Goal: Task Accomplishment & Management: Complete application form

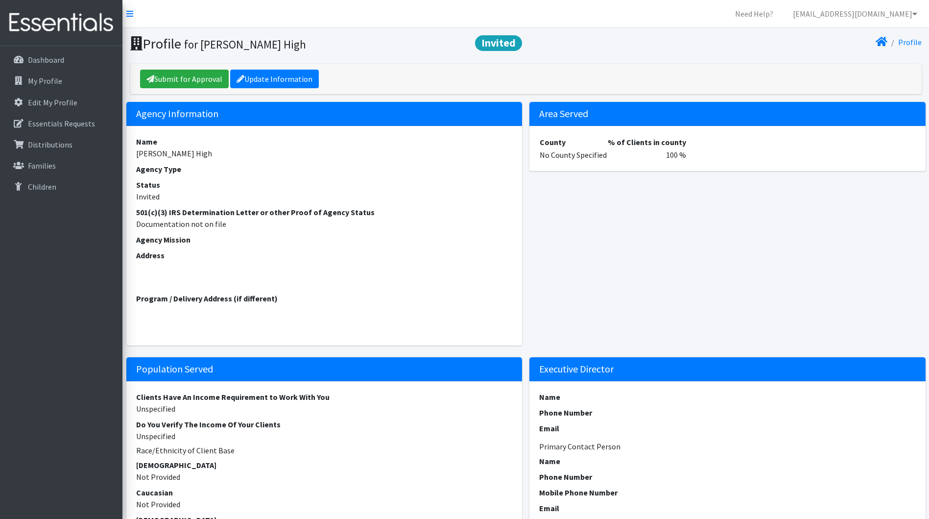
click at [305, 181] on dt "Status" at bounding box center [324, 185] width 377 height 12
click at [39, 80] on p "My Profile" at bounding box center [45, 81] width 34 height 10
click at [43, 102] on p "Edit My Profile" at bounding box center [52, 102] width 49 height 10
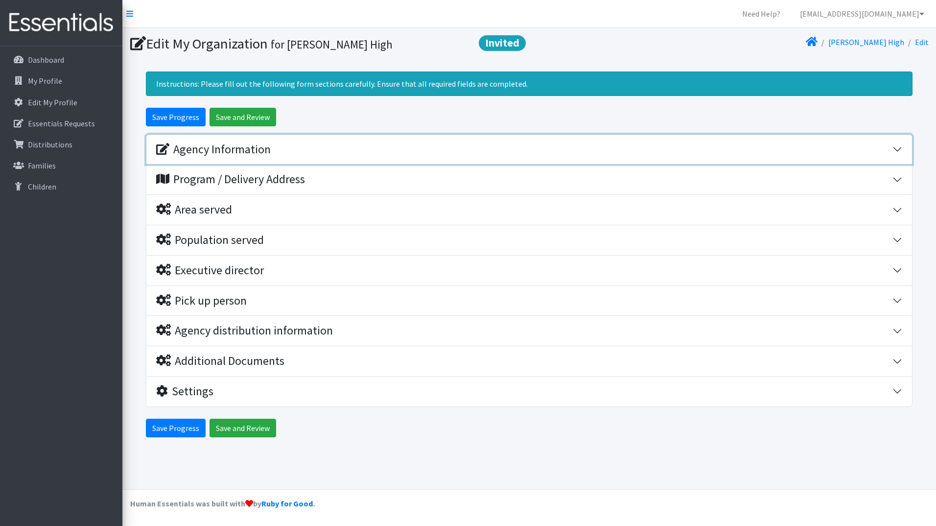
click at [242, 150] on div "Agency Information" at bounding box center [213, 150] width 115 height 14
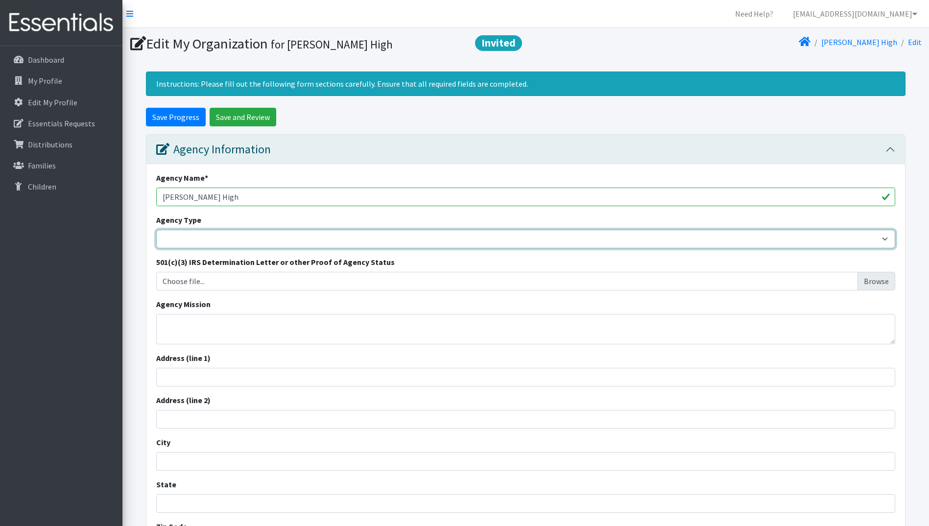
click at [195, 238] on select "Basic Needs Bank Career technical training Child abuse resource center Church o…" at bounding box center [525, 239] width 739 height 19
select select "hs"
click at [156, 230] on select "Basic Needs Bank Career technical training Child abuse resource center Church o…" at bounding box center [525, 239] width 739 height 19
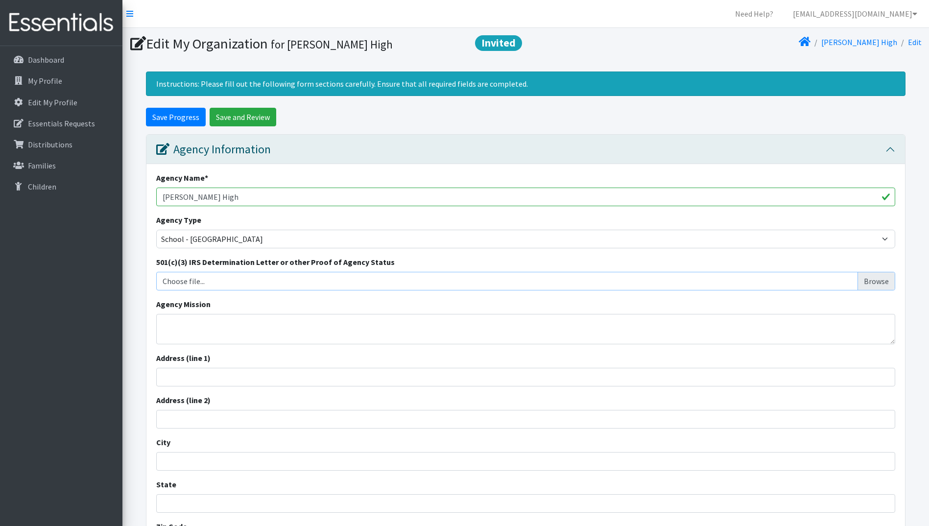
click at [183, 284] on input "Choose file..." at bounding box center [526, 281] width 732 height 19
click at [193, 336] on textarea "Agency Mission" at bounding box center [525, 329] width 739 height 30
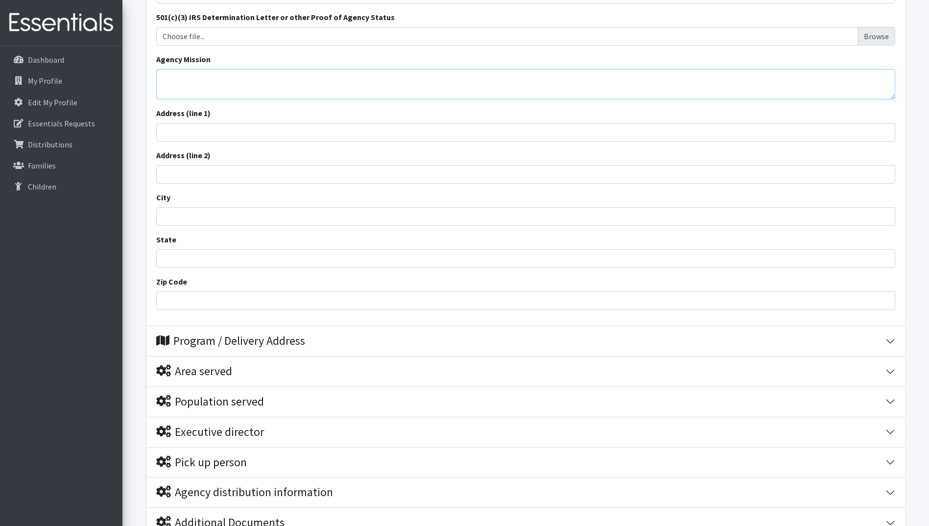
scroll to position [98, 0]
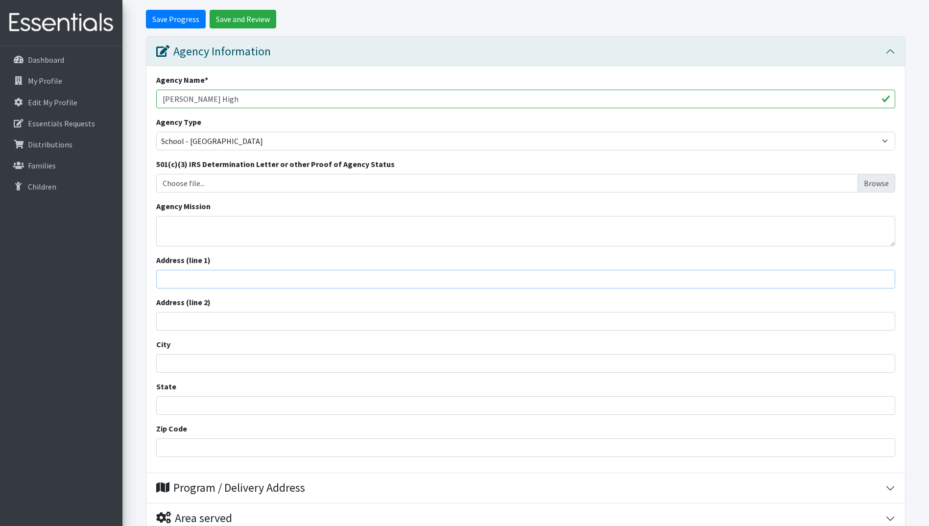
click at [178, 280] on input "Address (line 1)" at bounding box center [525, 279] width 739 height 19
click at [60, 103] on p "Edit My Profile" at bounding box center [52, 102] width 49 height 10
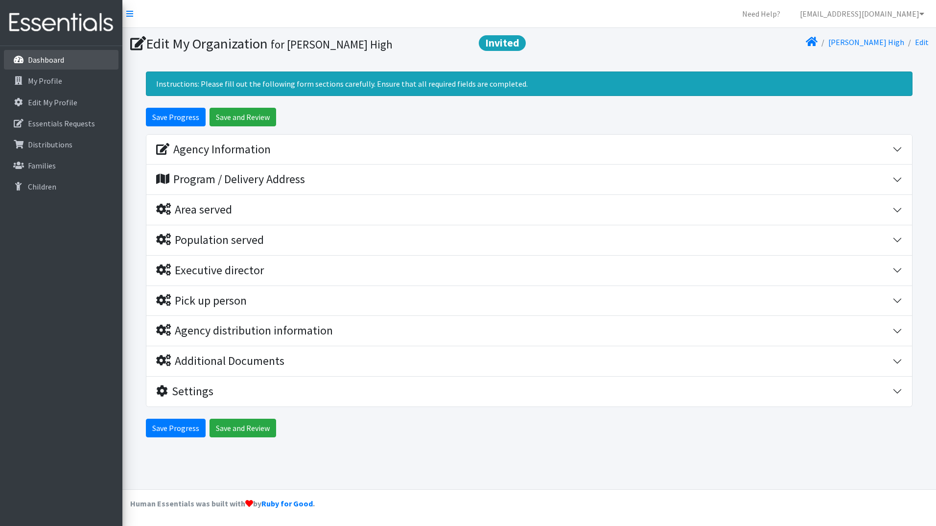
click at [56, 64] on p "Dashboard" at bounding box center [46, 60] width 36 height 10
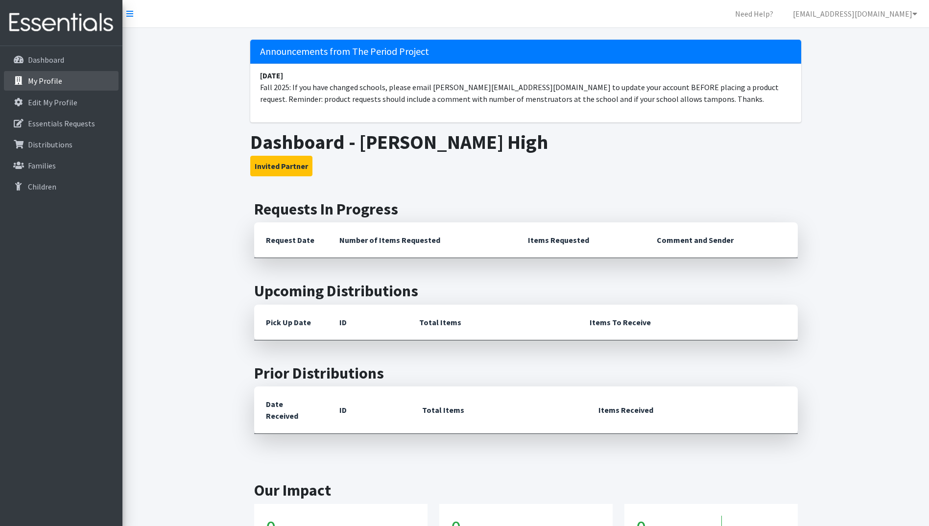
click at [53, 84] on p "My Profile" at bounding box center [45, 81] width 34 height 10
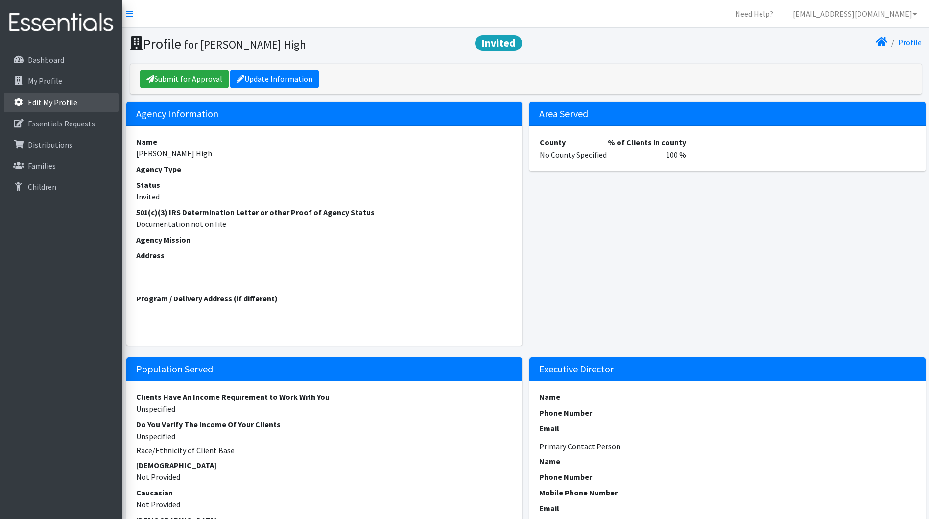
click at [67, 107] on p "Edit My Profile" at bounding box center [52, 102] width 49 height 10
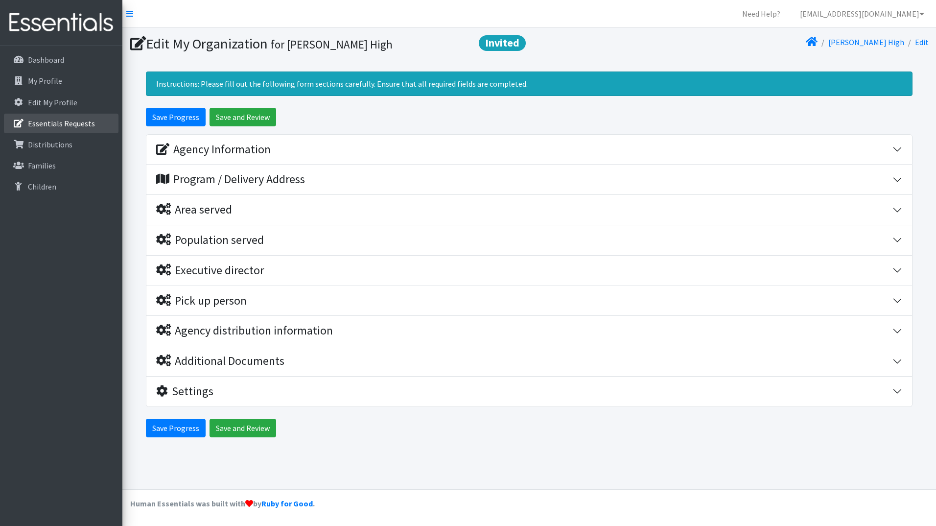
click at [76, 123] on p "Essentials Requests" at bounding box center [61, 124] width 67 height 10
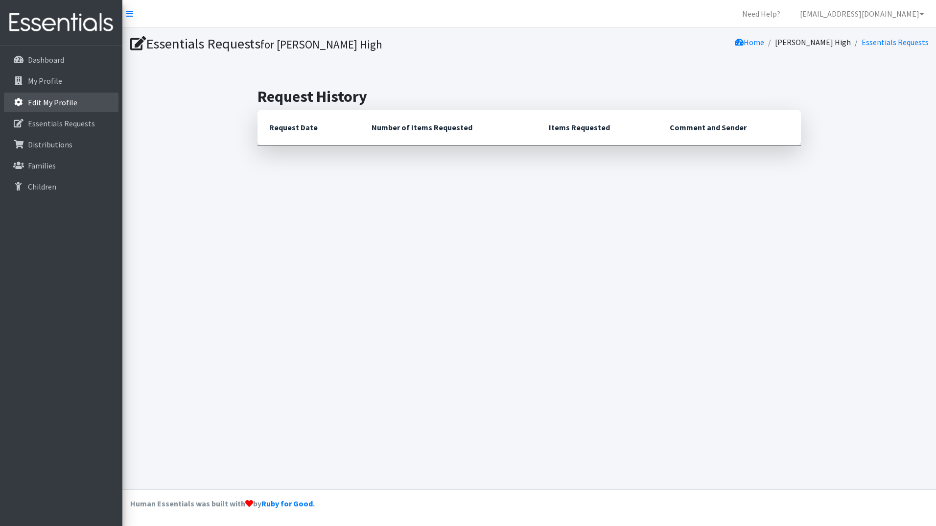
click at [73, 102] on p "Edit My Profile" at bounding box center [52, 102] width 49 height 10
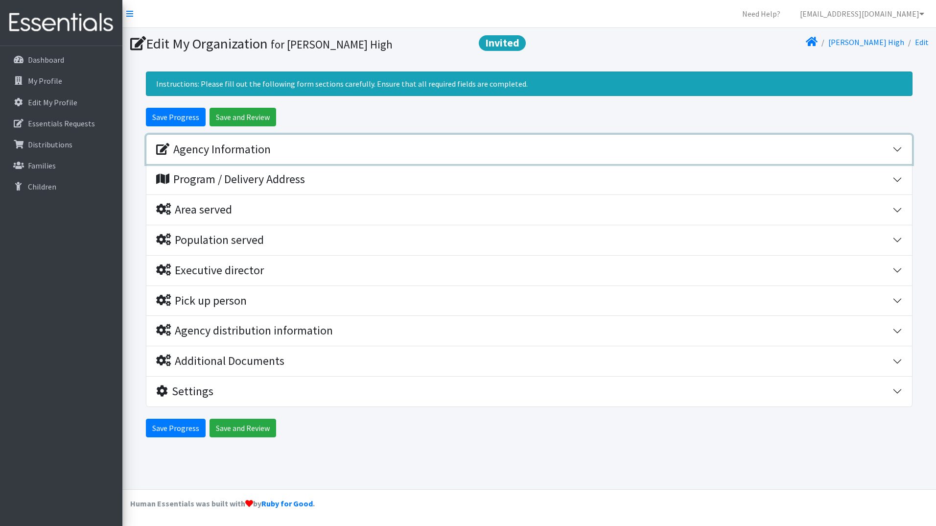
click at [202, 146] on div "Agency Information" at bounding box center [213, 150] width 115 height 14
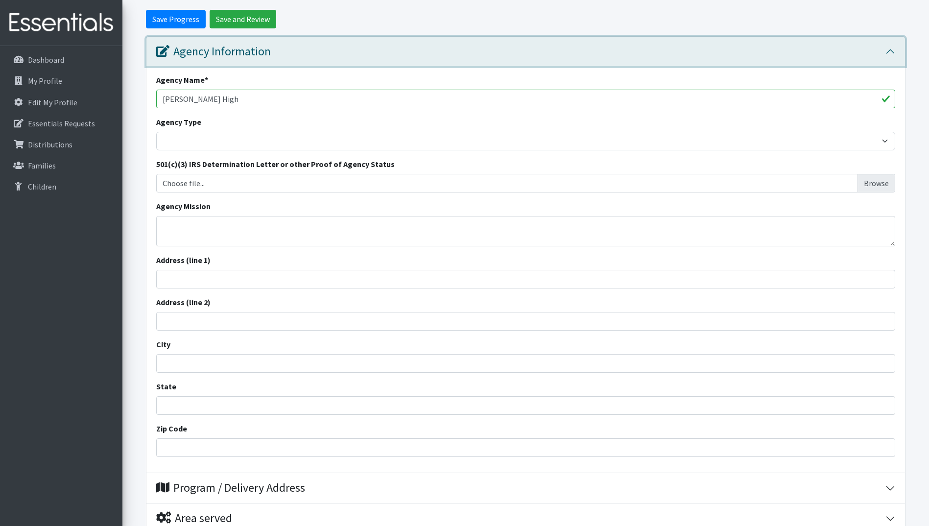
scroll to position [294, 0]
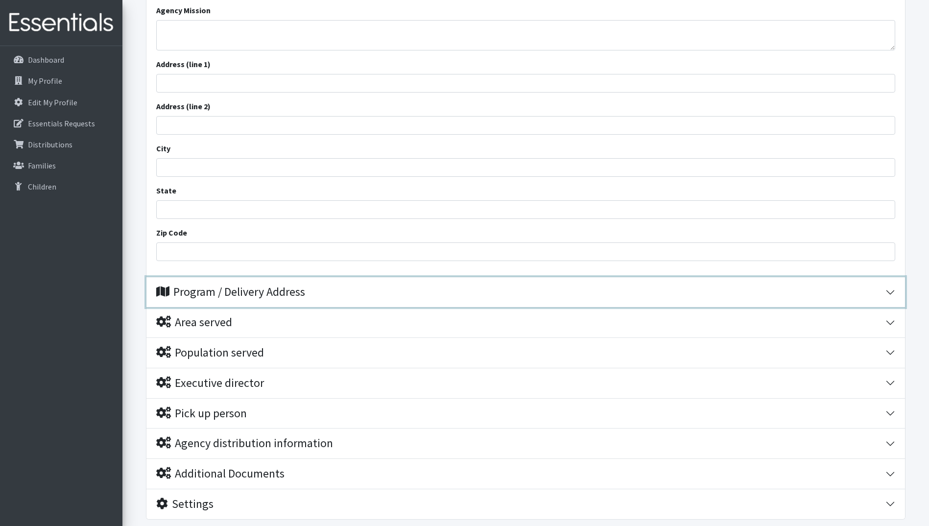
click at [193, 295] on div "Program / Delivery Address" at bounding box center [230, 292] width 149 height 14
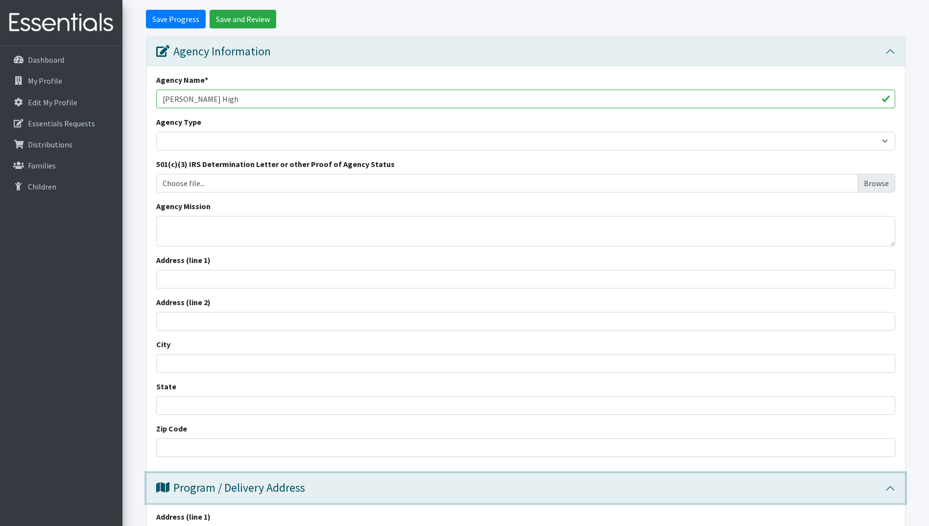
scroll to position [0, 0]
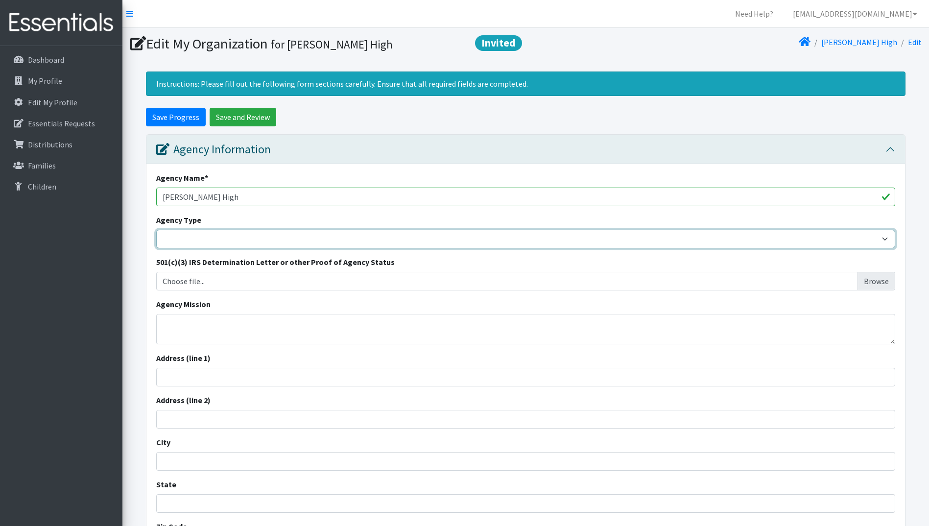
click at [203, 233] on select "Basic Needs Bank Career technical training Child abuse resource center Church o…" at bounding box center [525, 239] width 739 height 19
select select "hs"
click at [156, 230] on select "Basic Needs Bank Career technical training Child abuse resource center Church o…" at bounding box center [525, 239] width 739 height 19
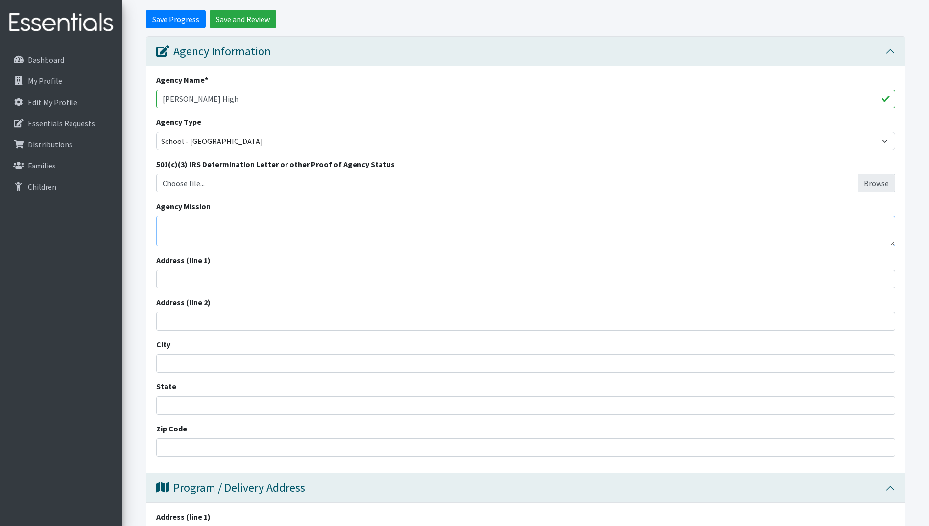
click at [174, 230] on textarea "Agency Mission" at bounding box center [525, 231] width 739 height 30
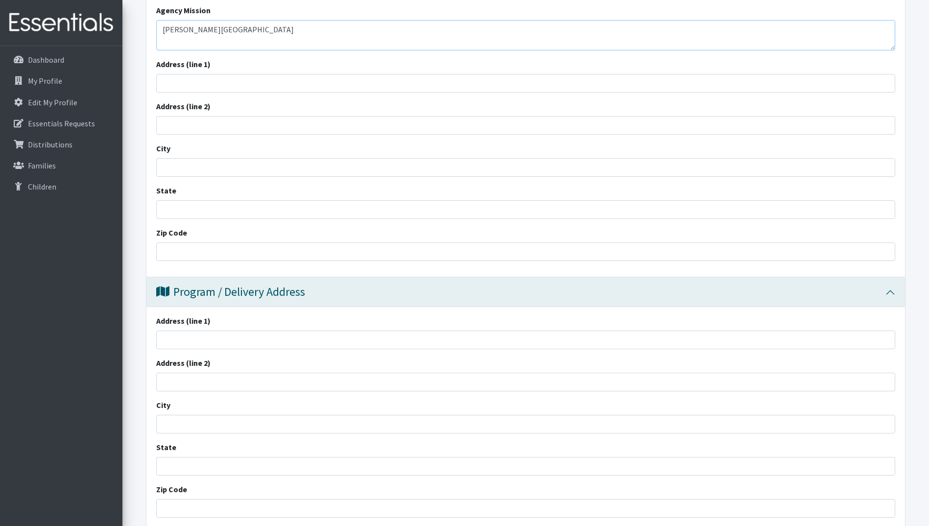
scroll to position [196, 0]
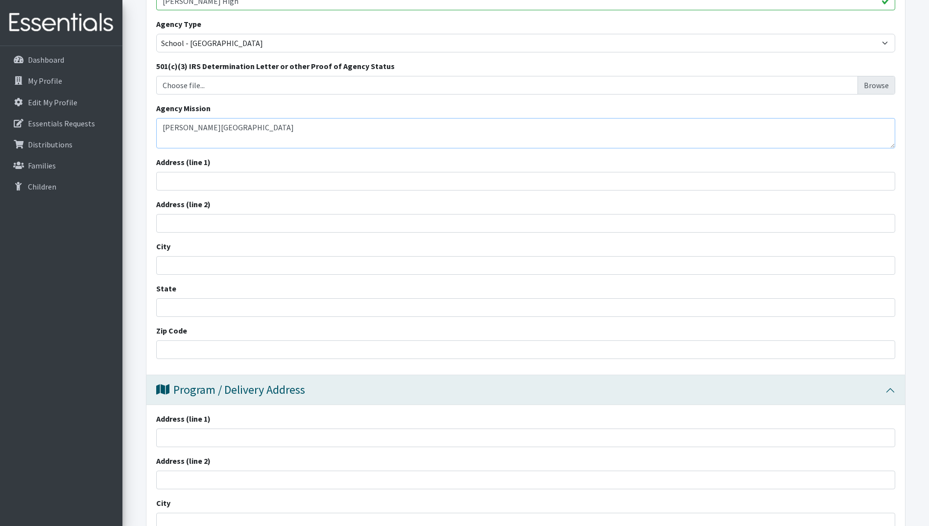
drag, startPoint x: 241, startPoint y: 128, endPoint x: 125, endPoint y: 109, distance: 117.6
click at [126, 109] on form "Save Progress Save and Review Agency Information Agency Name * Broome High Agen…" at bounding box center [525, 393] width 807 height 962
type textarea "[GEOGRAPHIC_DATA] Three ([PERSON_NAME][GEOGRAPHIC_DATA])"
click at [195, 181] on input "Address (line 1)" at bounding box center [525, 181] width 739 height 19
type input "[STREET_ADDRESS]"
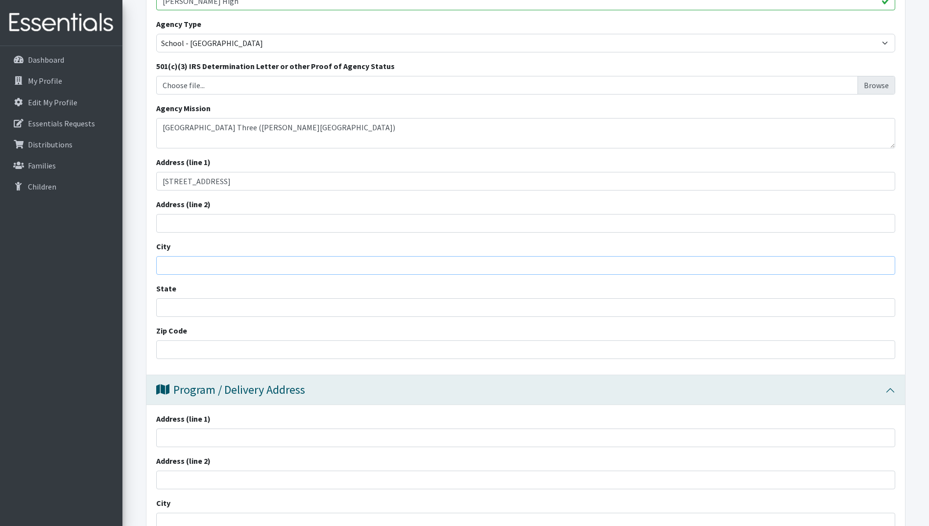
click at [194, 267] on input "City" at bounding box center [525, 265] width 739 height 19
type input "[GEOGRAPHIC_DATA]"
click at [164, 305] on input "State" at bounding box center [525, 307] width 739 height 19
type input "SC"
click at [164, 353] on input "Zip Code" at bounding box center [525, 349] width 739 height 19
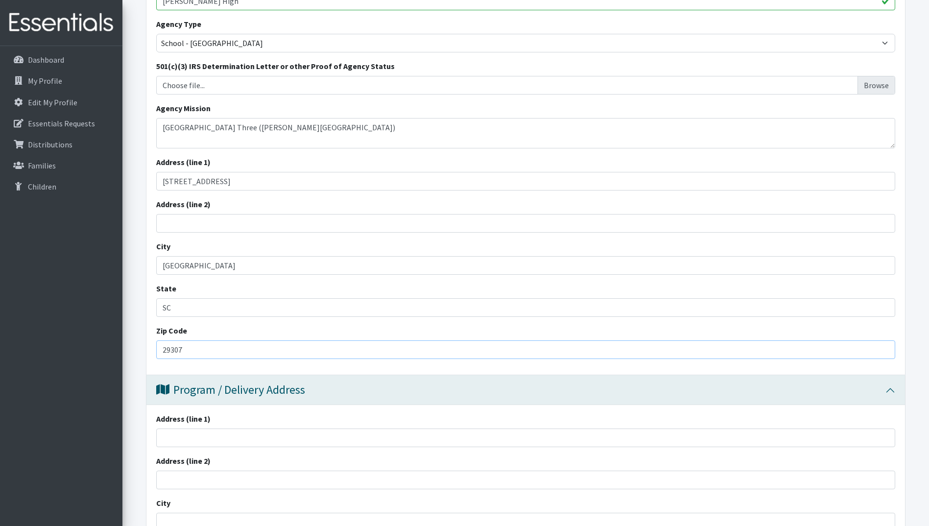
scroll to position [294, 0]
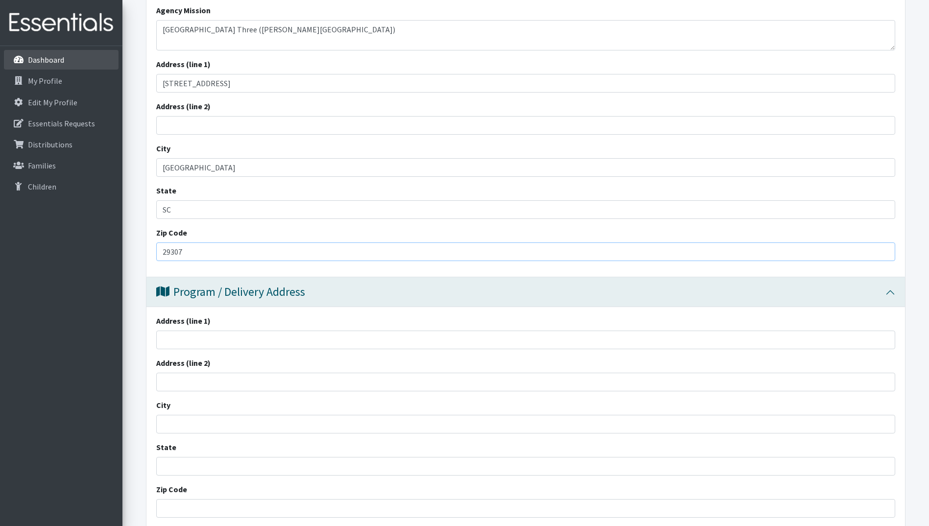
type input "29307"
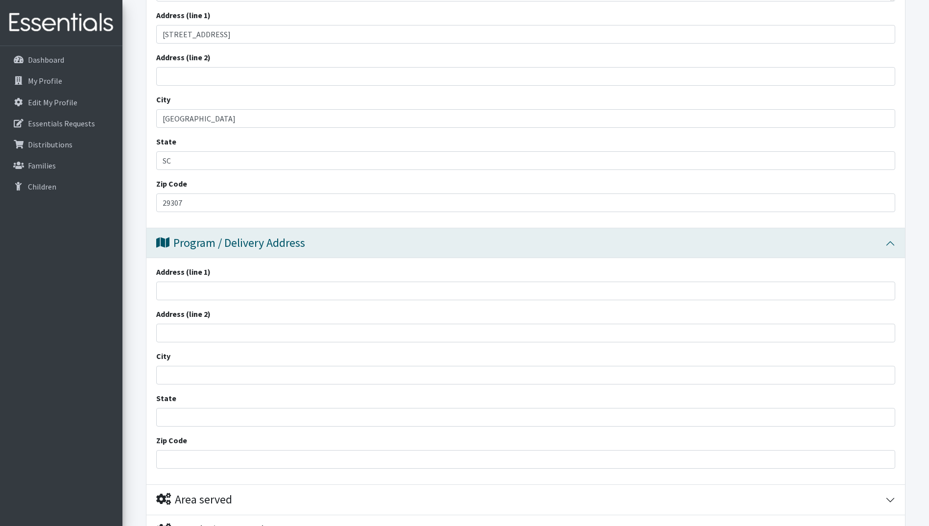
scroll to position [196, 0]
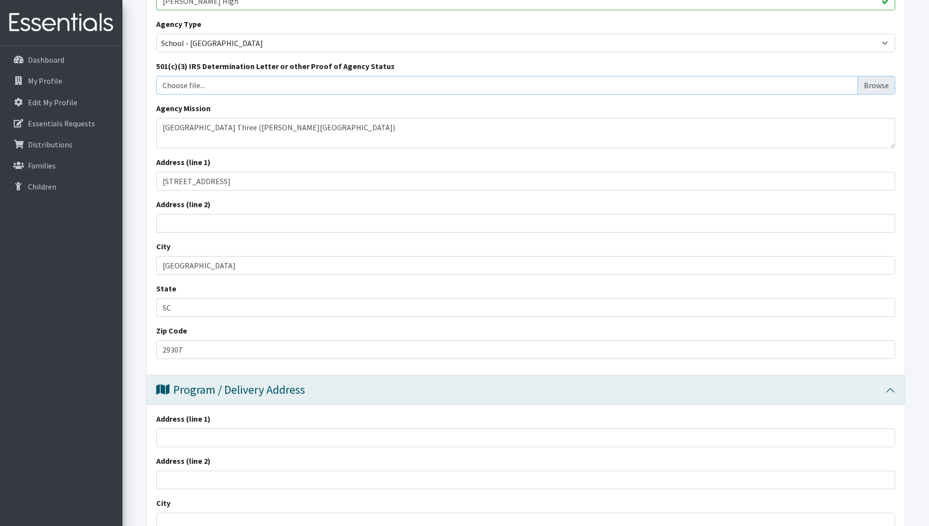
click at [876, 87] on input "Choose file..." at bounding box center [526, 85] width 732 height 19
type input "C:\fakepath\Tax Exempt Letter.pdf"
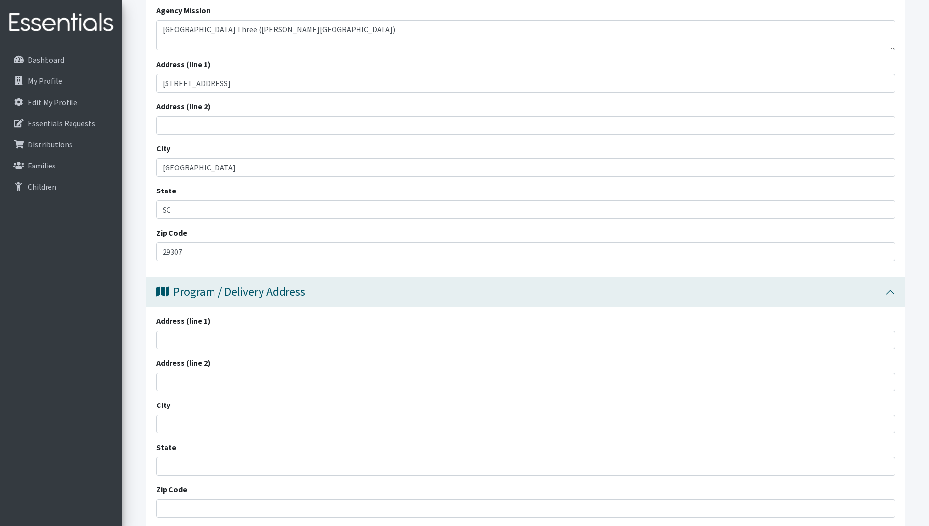
scroll to position [343, 0]
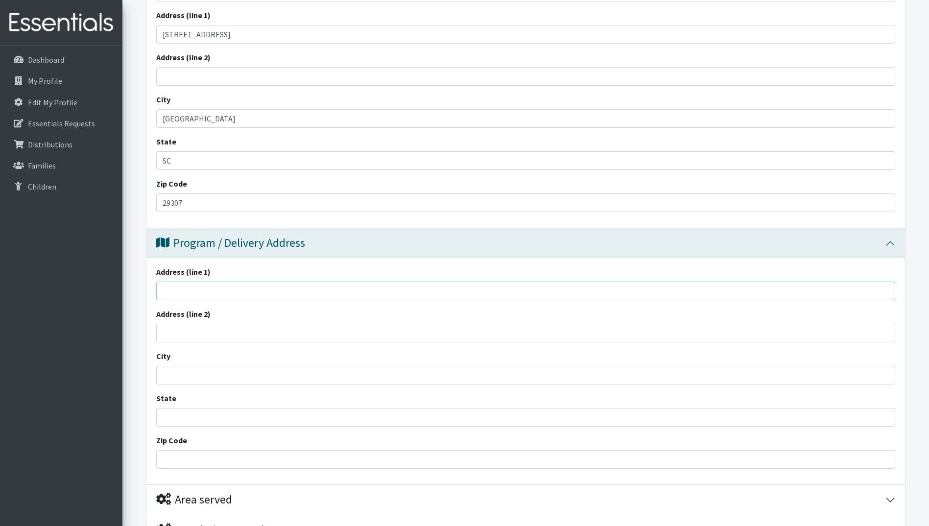
click at [242, 293] on input "Address (line 1)" at bounding box center [525, 291] width 739 height 19
type input "381 Heritage Hills Road"
click at [216, 380] on input "City" at bounding box center [525, 375] width 739 height 19
type input "Spartanburg"
click at [163, 422] on input "State" at bounding box center [525, 417] width 739 height 19
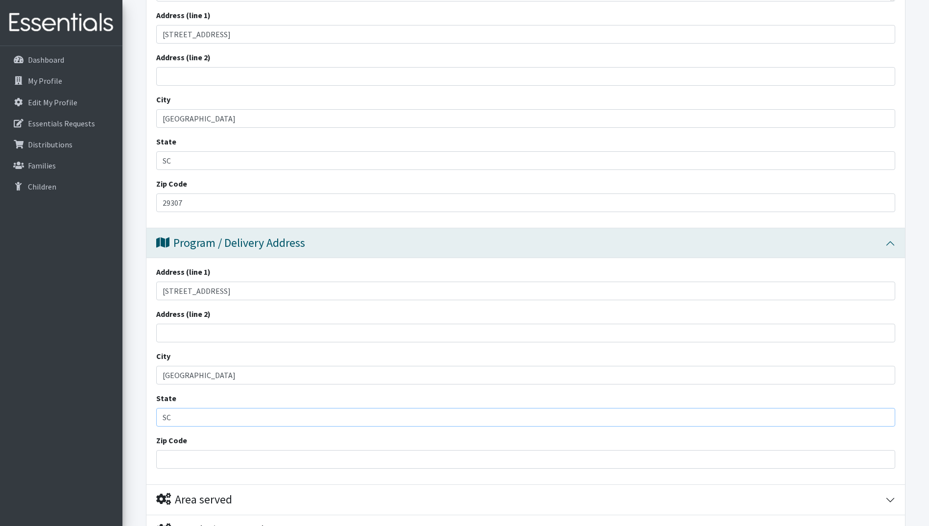
type input "SC"
click at [167, 458] on input "Zip Code" at bounding box center [525, 459] width 739 height 19
click at [177, 460] on input "Zip Code" at bounding box center [525, 459] width 739 height 19
click at [174, 458] on input "Zip Code" at bounding box center [525, 459] width 739 height 19
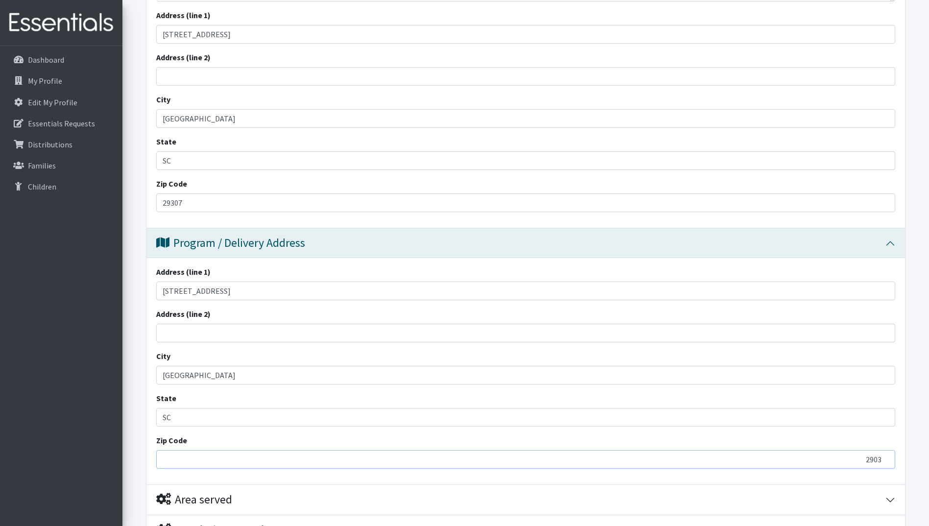
click at [176, 457] on input "2903" at bounding box center [525, 459] width 739 height 19
drag, startPoint x: 881, startPoint y: 456, endPoint x: 838, endPoint y: 439, distance: 46.6
click at [841, 450] on input "2908" at bounding box center [525, 459] width 739 height 19
type input "2"
type input "-1"
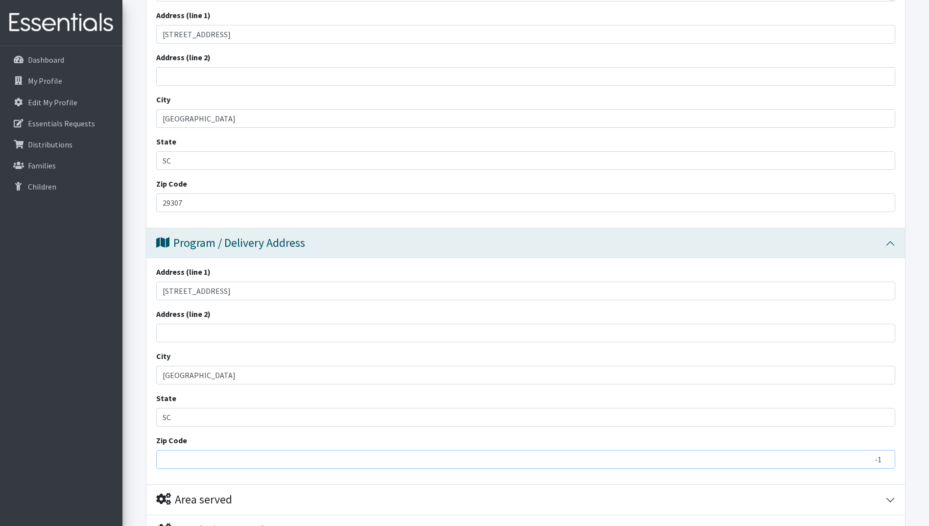
click at [882, 460] on input "-1" at bounding box center [525, 459] width 739 height 19
type input "29307"
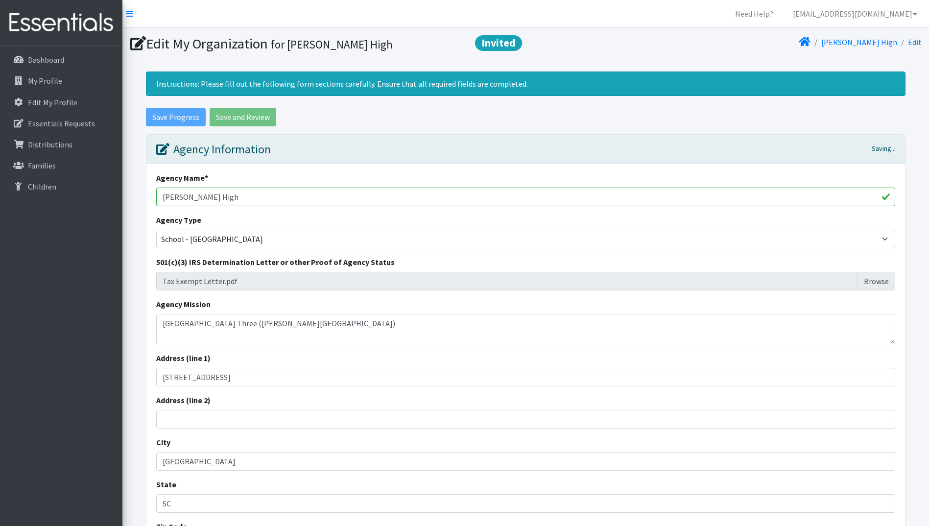
scroll to position [98, 0]
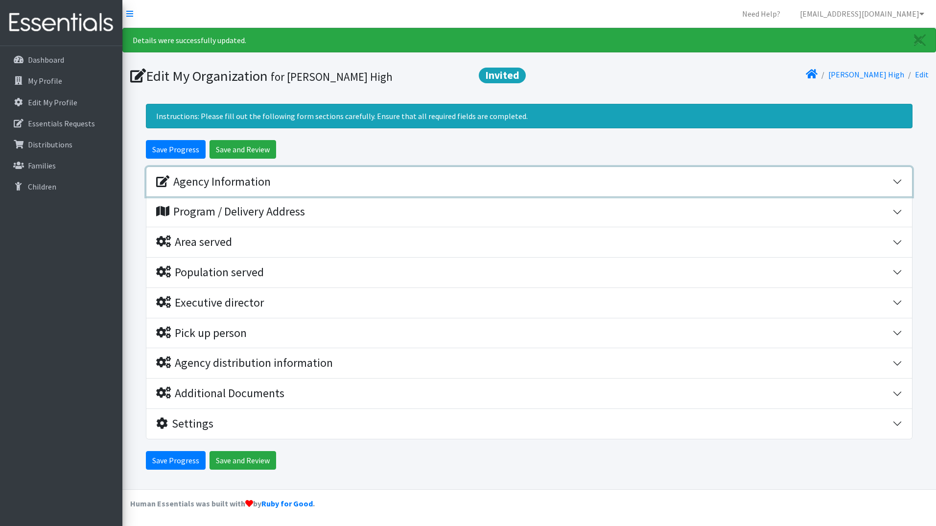
click at [228, 185] on div "Agency Information" at bounding box center [213, 182] width 115 height 14
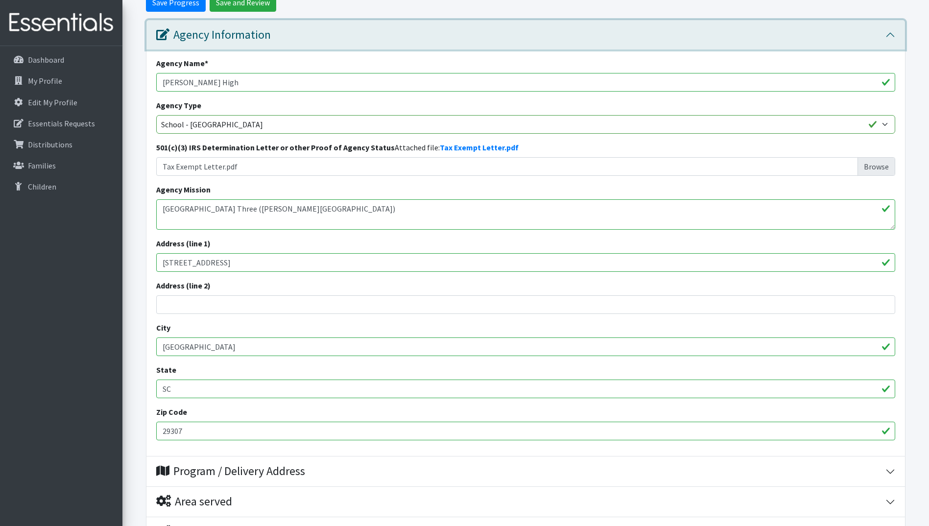
scroll to position [392, 0]
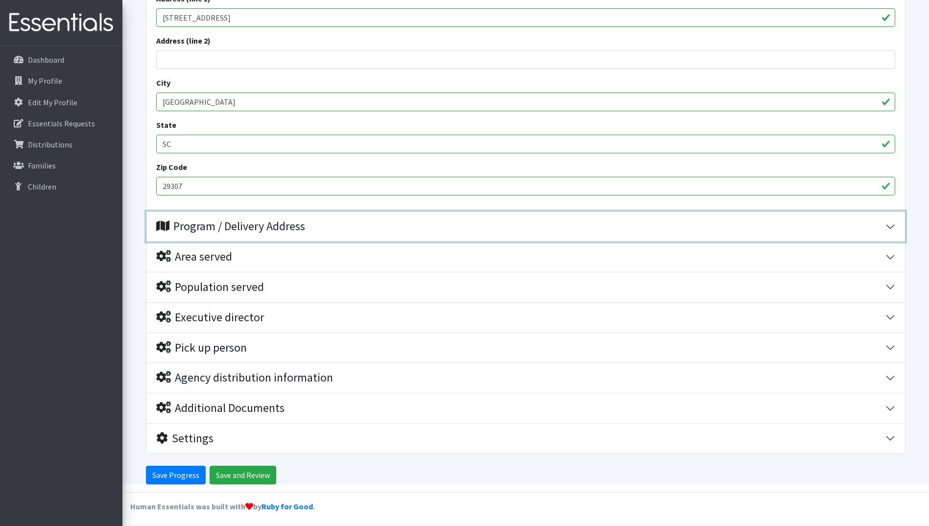
click at [206, 227] on div "Program / Delivery Address" at bounding box center [230, 226] width 149 height 14
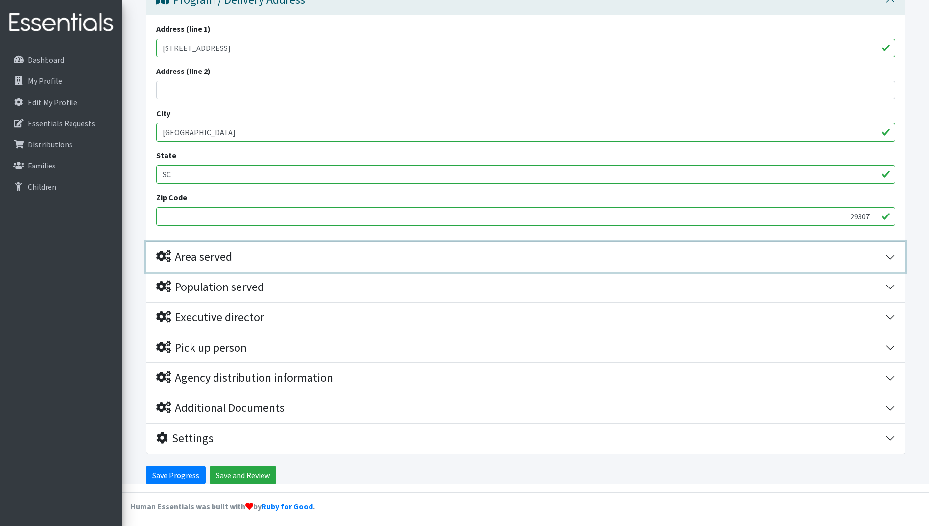
click at [191, 255] on div "Area served" at bounding box center [194, 257] width 76 height 14
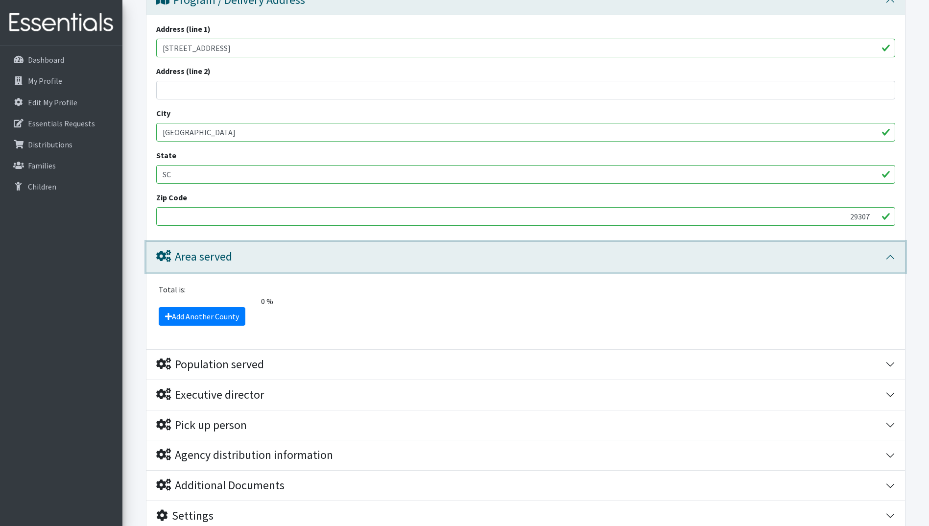
scroll to position [695, 0]
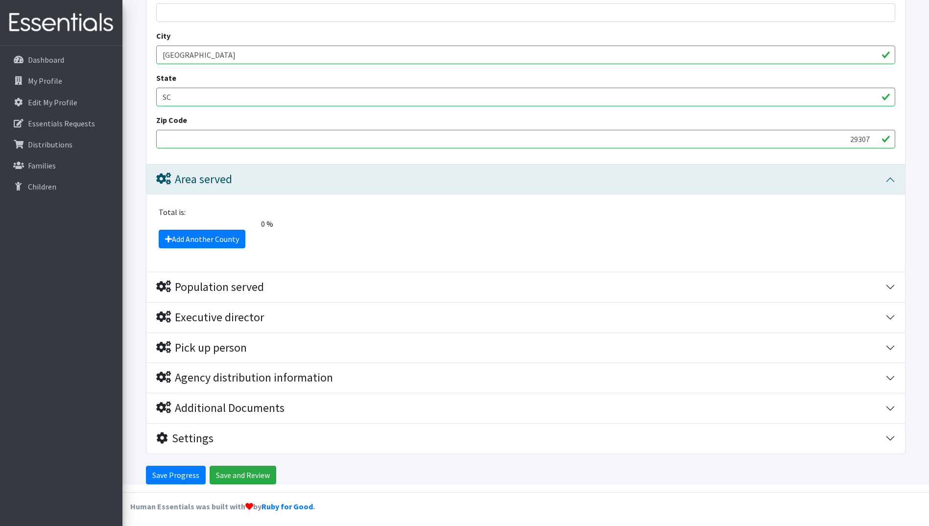
click at [201, 215] on div "Total is:" at bounding box center [526, 212] width 746 height 12
click at [204, 289] on div "Population served" at bounding box center [210, 287] width 108 height 14
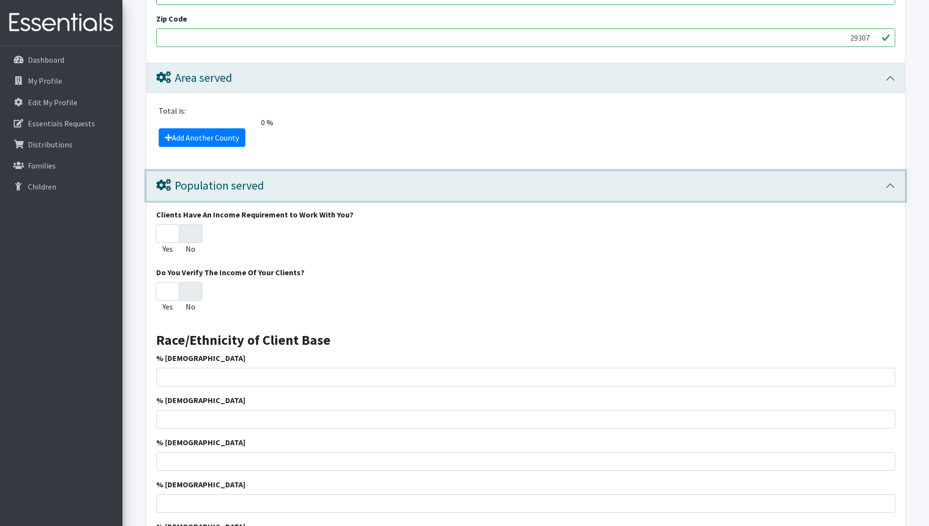
scroll to position [650, 0]
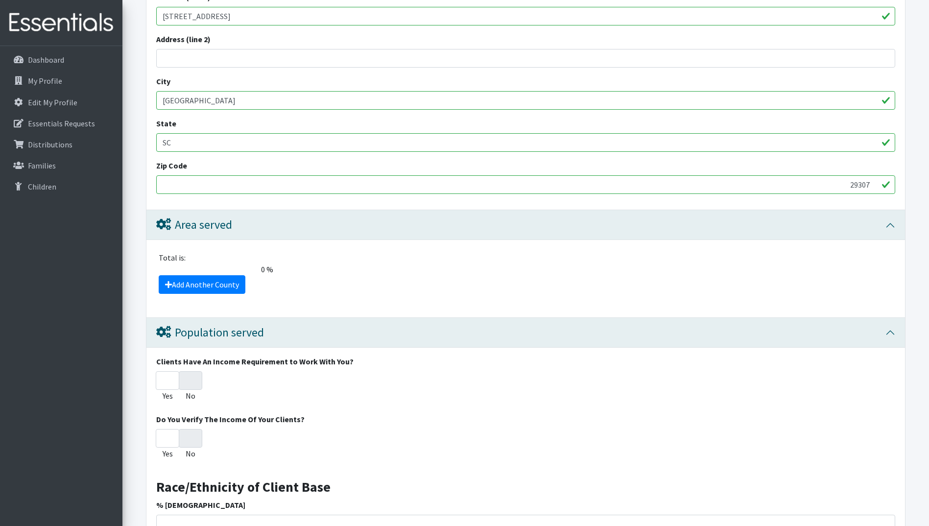
click at [202, 253] on div "Total is:" at bounding box center [526, 258] width 746 height 12
click at [264, 270] on span "0 %" at bounding box center [215, 269] width 124 height 12
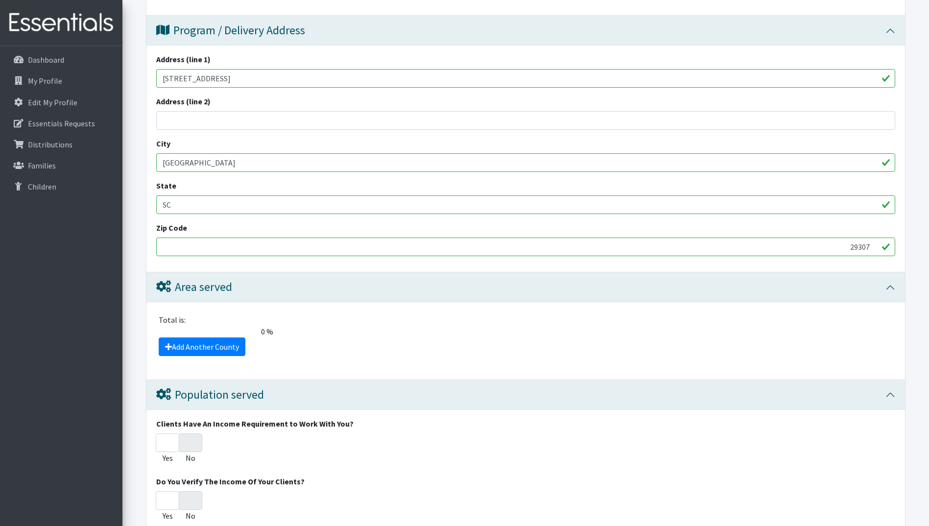
scroll to position [735, 0]
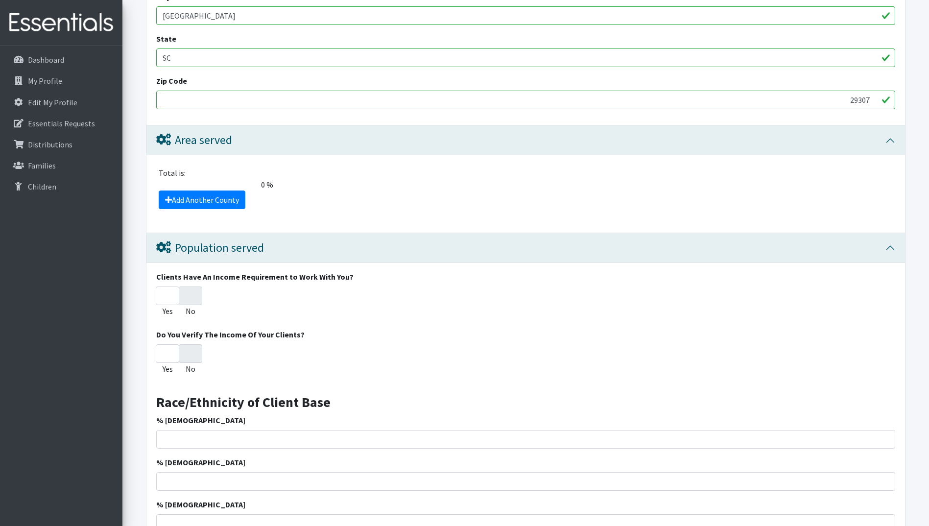
click at [249, 182] on span "0 %" at bounding box center [215, 185] width 124 height 12
click at [225, 170] on div "Total is:" at bounding box center [526, 173] width 746 height 12
click at [217, 174] on div "Total is:" at bounding box center [526, 173] width 746 height 12
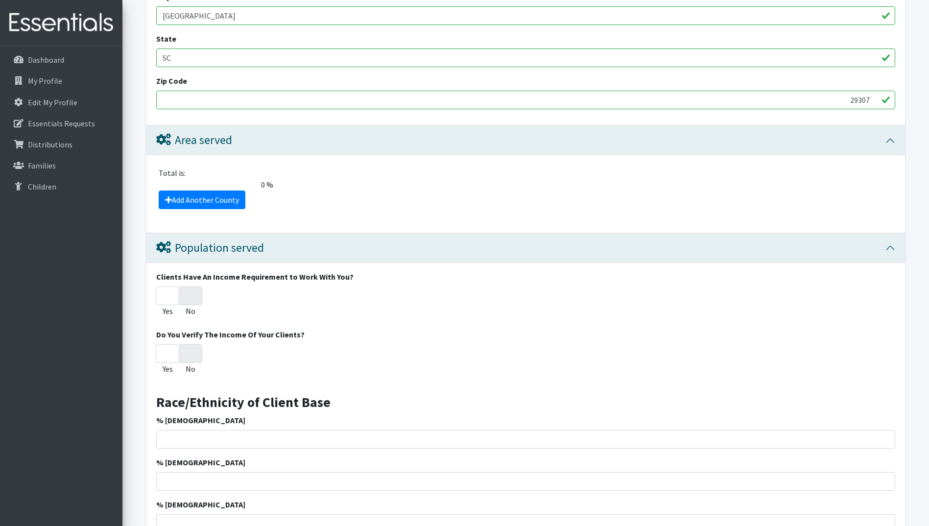
click at [193, 179] on span "0 %" at bounding box center [215, 185] width 124 height 12
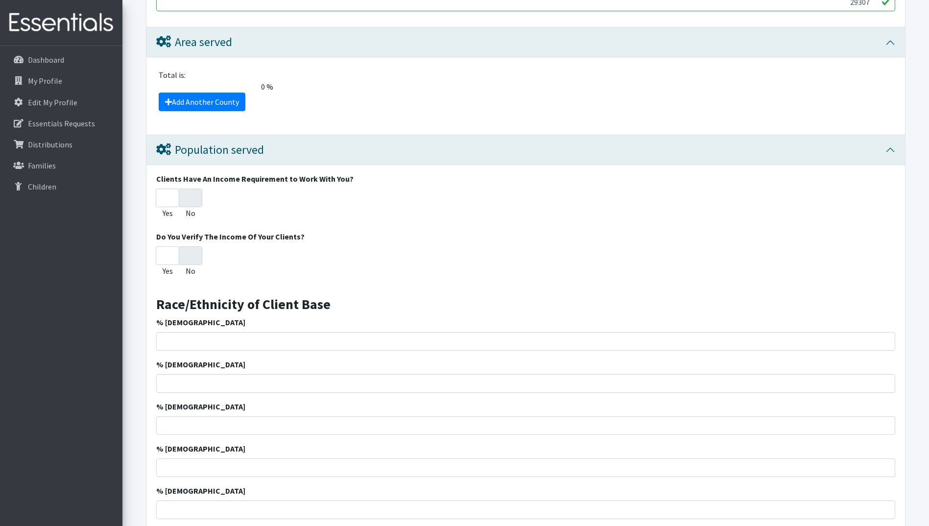
scroll to position [881, 0]
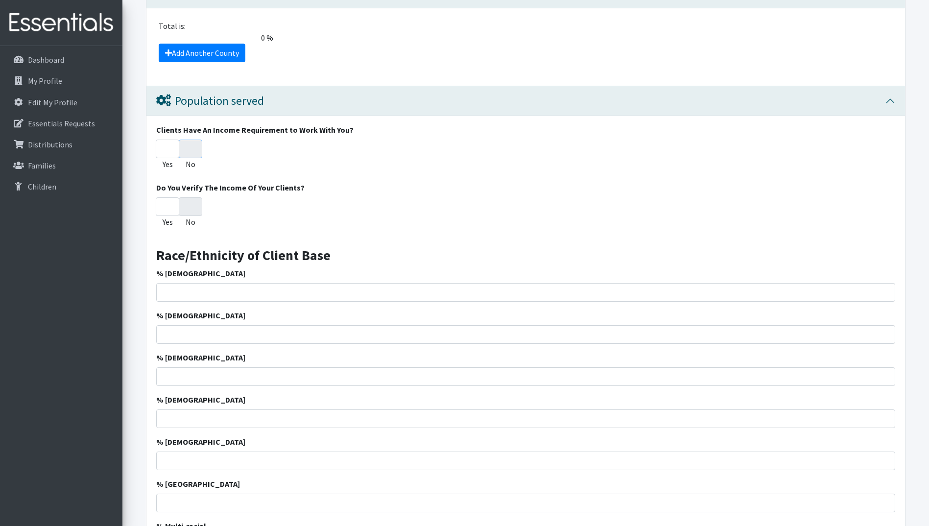
click at [195, 154] on input "No" at bounding box center [191, 149] width 24 height 19
radio input "true"
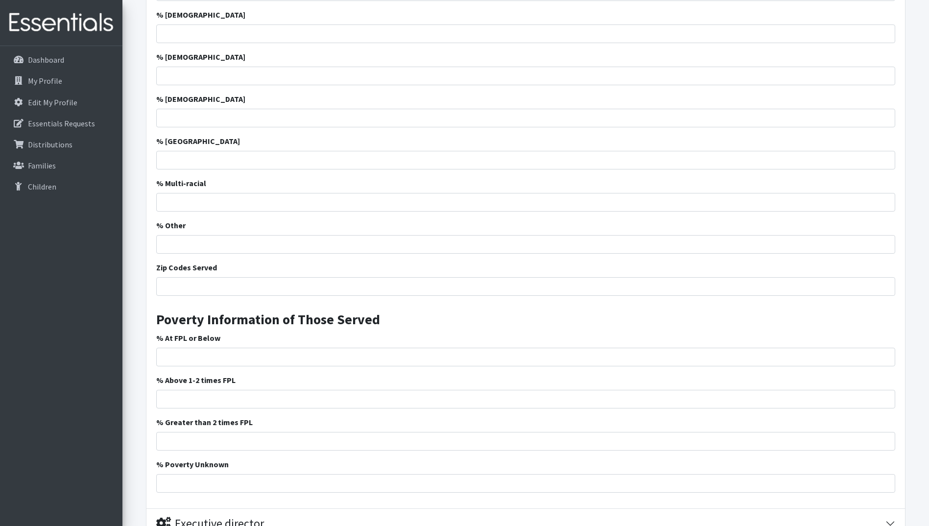
scroll to position [1273, 0]
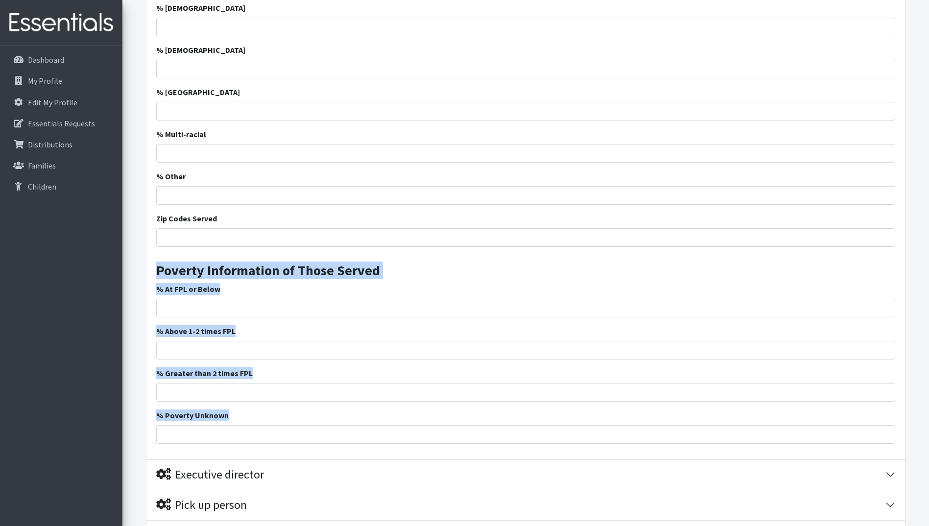
drag, startPoint x: 151, startPoint y: 259, endPoint x: 275, endPoint y: 442, distance: 220.8
click at [275, 442] on div "Clients Have An Income Requirement to Work With You? Yes No Do You Verify The I…" at bounding box center [525, 91] width 759 height 735
copy div "Poverty Information of Those Served % At FPL or Below % Above 1-2 times FPL % G…"
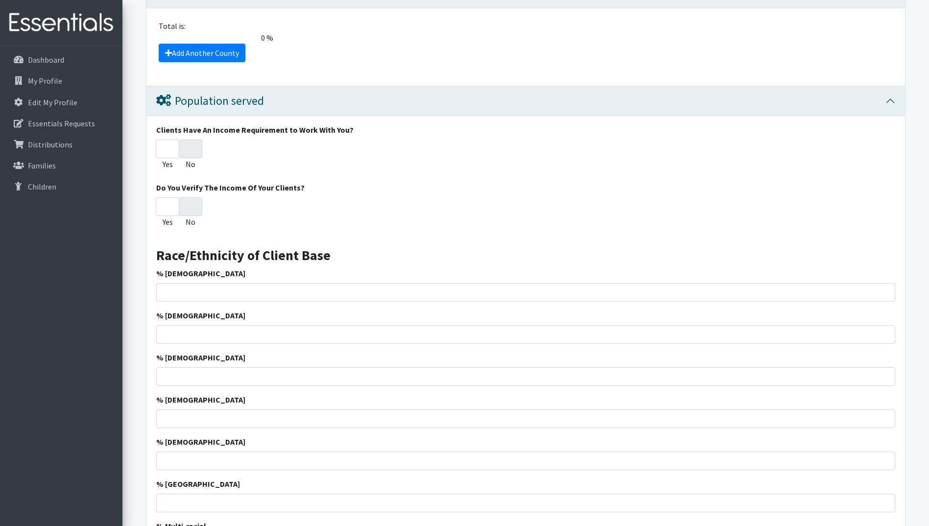
scroll to position [637, 0]
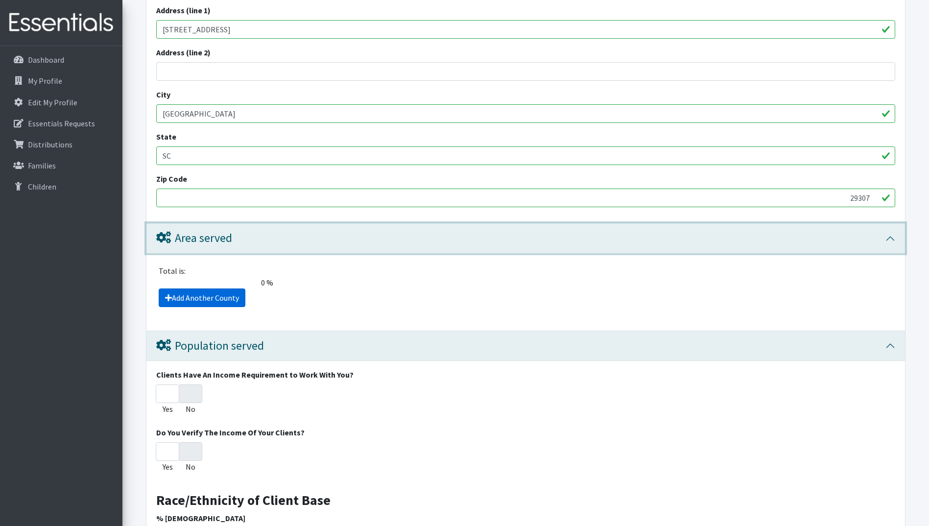
drag, startPoint x: 154, startPoint y: 223, endPoint x: 202, endPoint y: 306, distance: 95.4
click at [202, 306] on div "Area served Total is: 0 % The total client share must be either 0 or 100 %. Add…" at bounding box center [526, 277] width 760 height 108
click at [334, 313] on div "Total is: 0 % The total client share must be either 0 or 100 %. Add Another Cou…" at bounding box center [525, 291] width 759 height 77
drag, startPoint x: 334, startPoint y: 313, endPoint x: 264, endPoint y: 301, distance: 71.1
drag, startPoint x: 296, startPoint y: 303, endPoint x: 170, endPoint y: 272, distance: 129.9
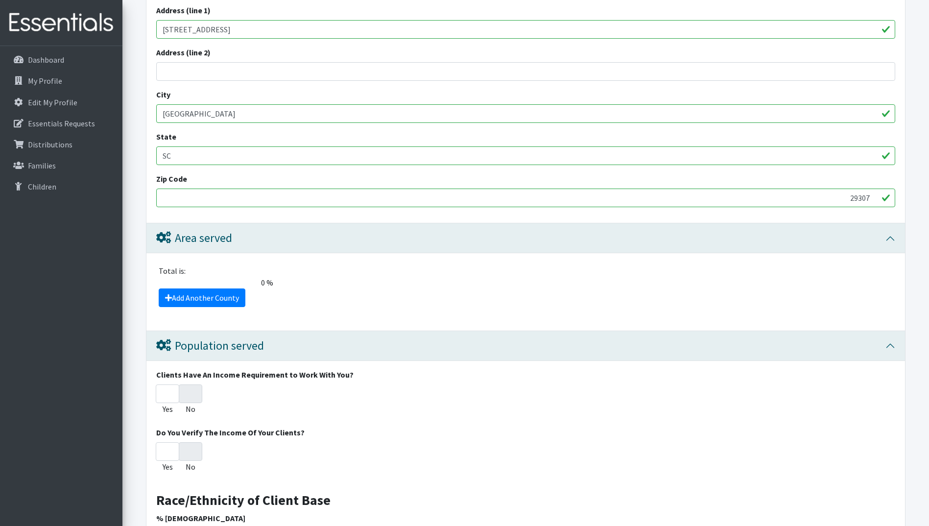
drag, startPoint x: 170, startPoint y: 272, endPoint x: 390, endPoint y: 295, distance: 221.6
click at [391, 295] on div "Add Another County" at bounding box center [526, 297] width 746 height 19
drag, startPoint x: 372, startPoint y: 304, endPoint x: 144, endPoint y: 235, distance: 238.0
click at [144, 235] on form "Save Progress Save and Review Agency Information Agency Name * Broome High Agen…" at bounding box center [525, 390] width 807 height 1775
drag, startPoint x: 144, startPoint y: 235, endPoint x: 193, endPoint y: 239, distance: 49.6
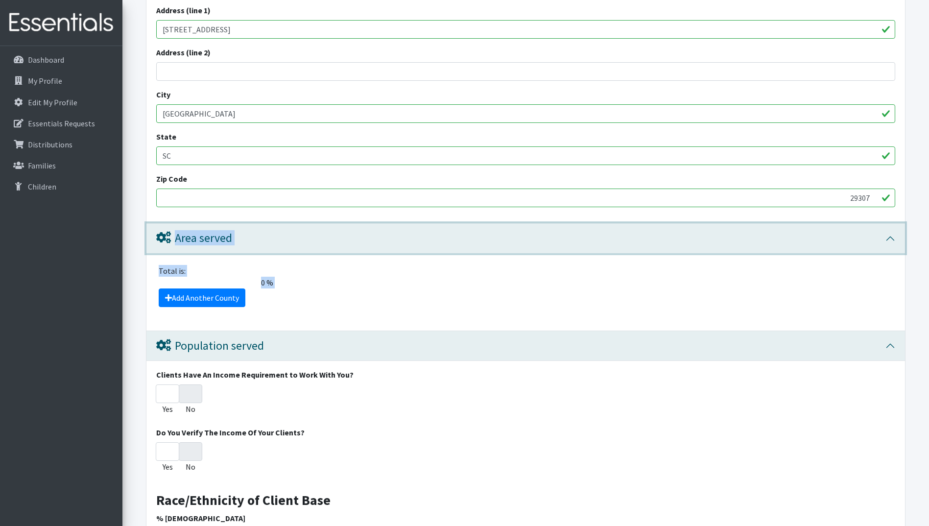
copy div "Area served Total is: 0 % The total client share must be either 0 or 100 %. Add…"
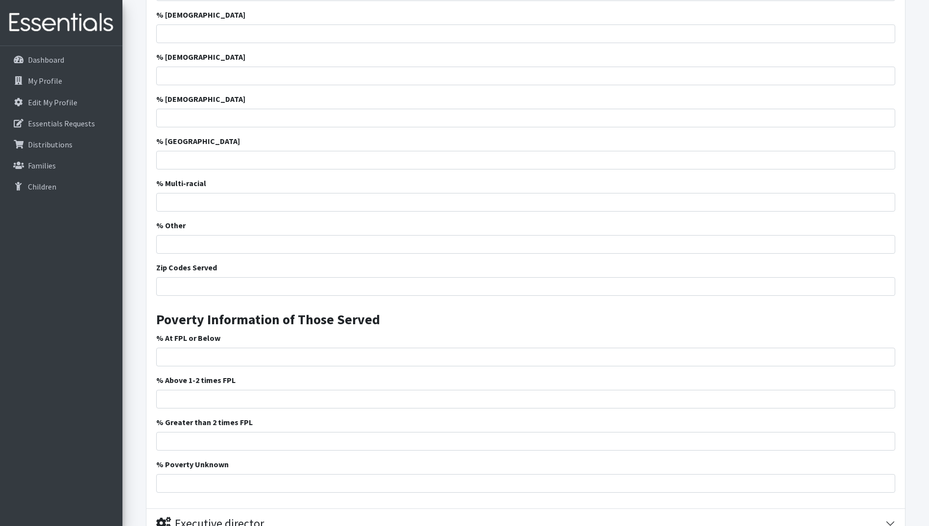
scroll to position [1273, 0]
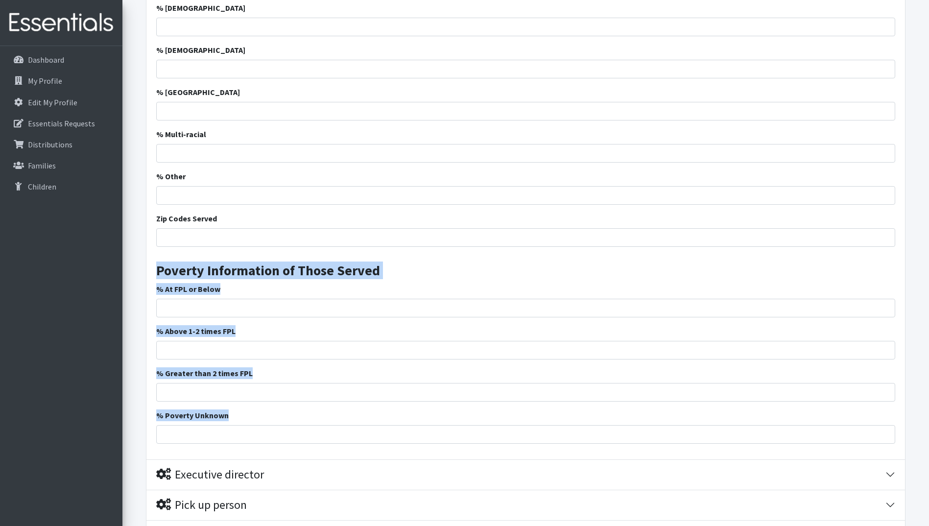
drag, startPoint x: 154, startPoint y: 260, endPoint x: 191, endPoint y: 451, distance: 194.6
click at [191, 451] on div "Clients Have An Income Requirement to Work With You? Yes No Do You Verify The I…" at bounding box center [525, 91] width 759 height 735
click at [322, 410] on div "% Poverty Unknown" at bounding box center [525, 426] width 739 height 34
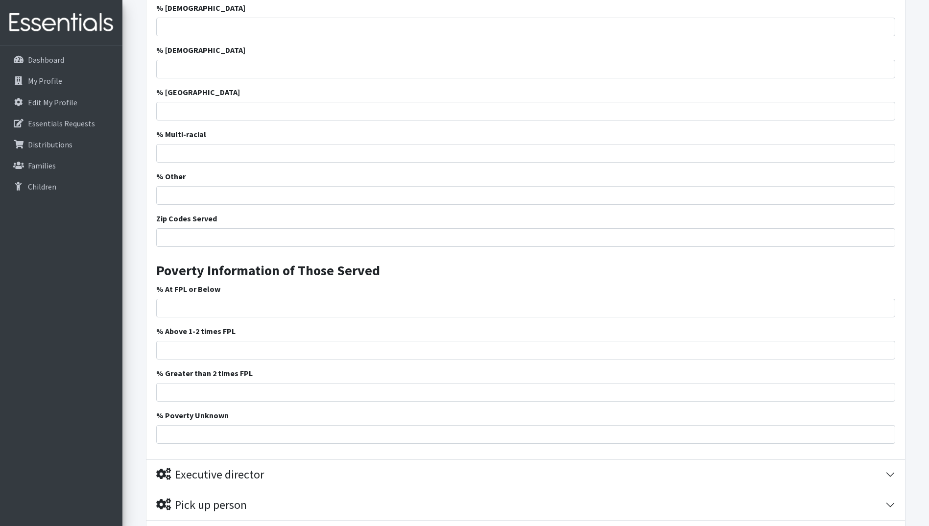
scroll to position [1433, 0]
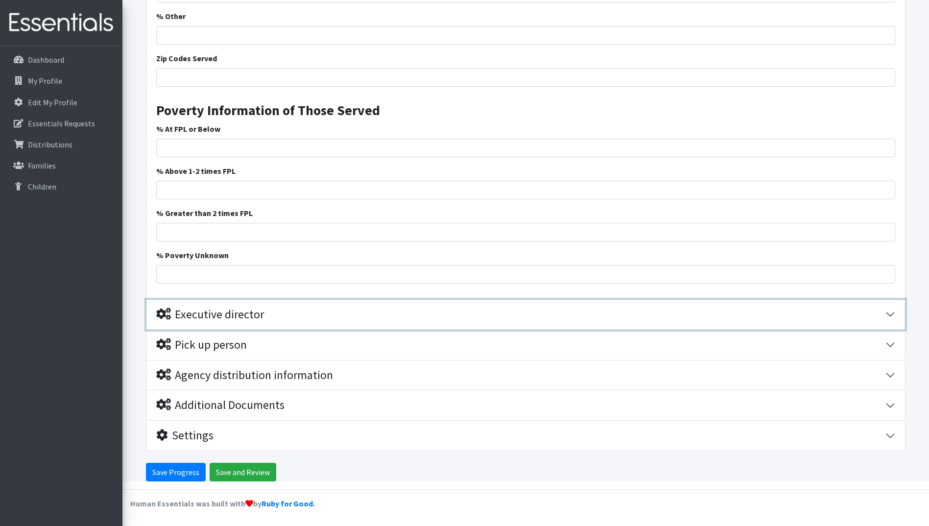
click at [222, 314] on div "Executive director" at bounding box center [210, 315] width 108 height 14
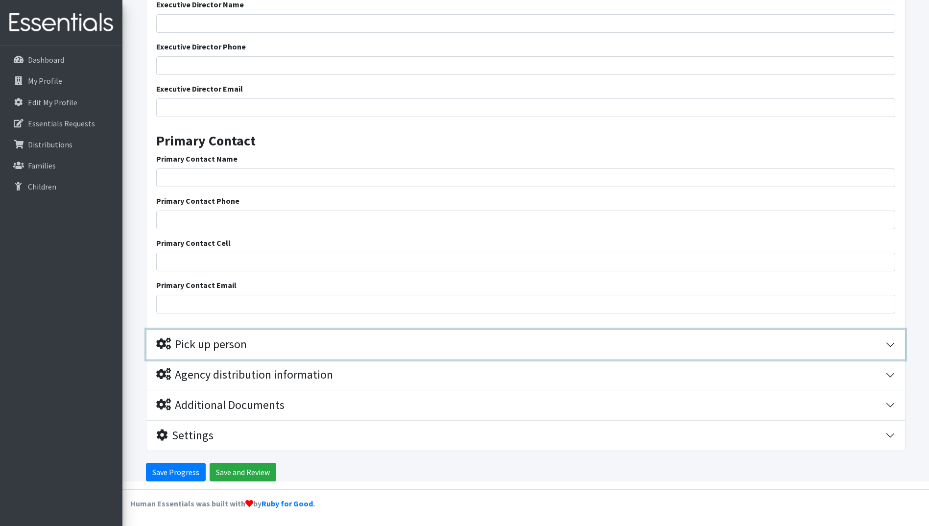
click at [198, 350] on div "Pick up person" at bounding box center [201, 344] width 91 height 14
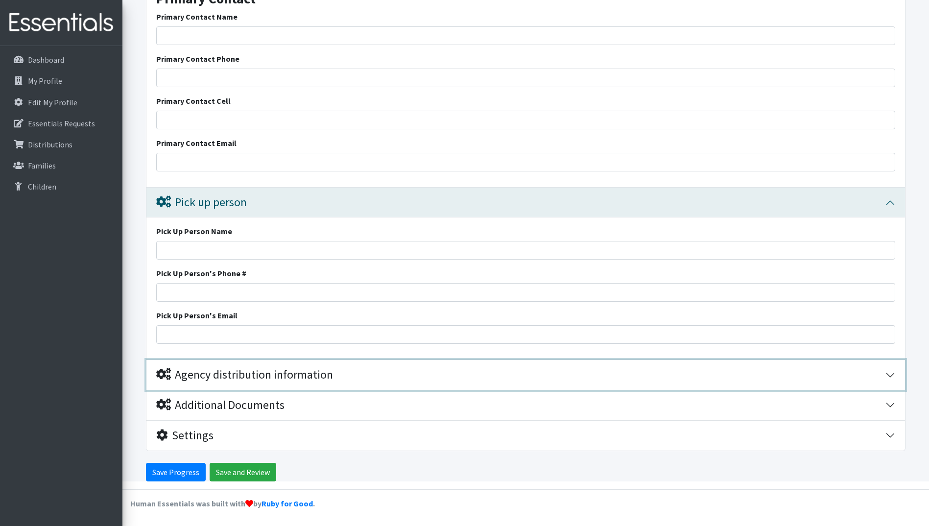
click at [193, 374] on div "Agency distribution information" at bounding box center [244, 375] width 177 height 14
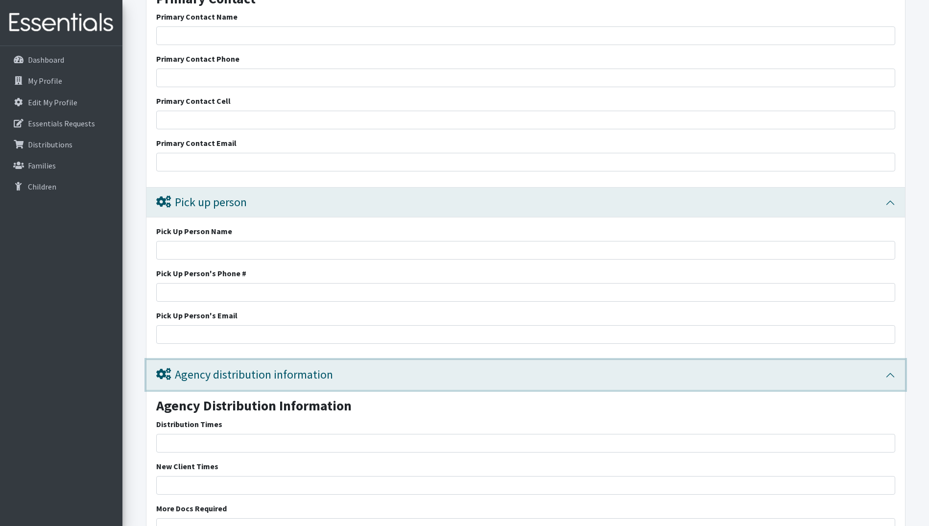
scroll to position [2076, 0]
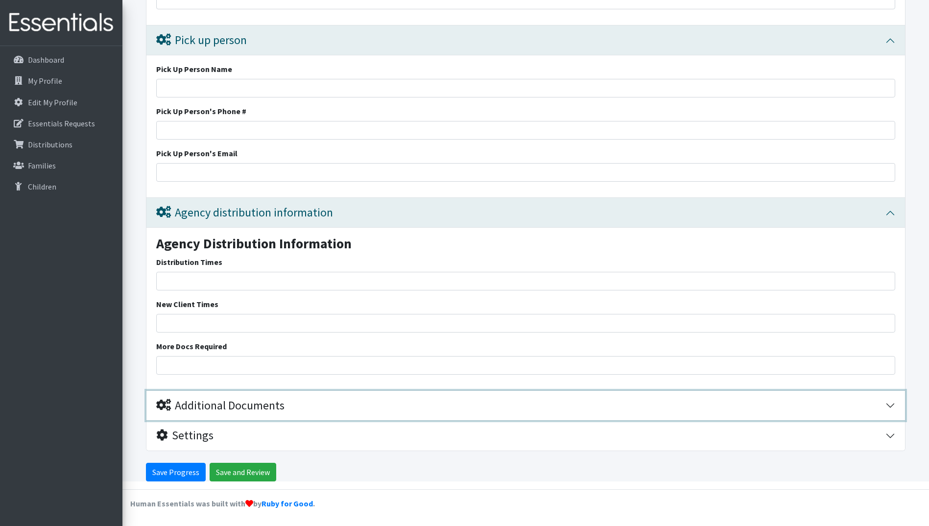
click at [200, 401] on div "Additional Documents" at bounding box center [220, 406] width 128 height 14
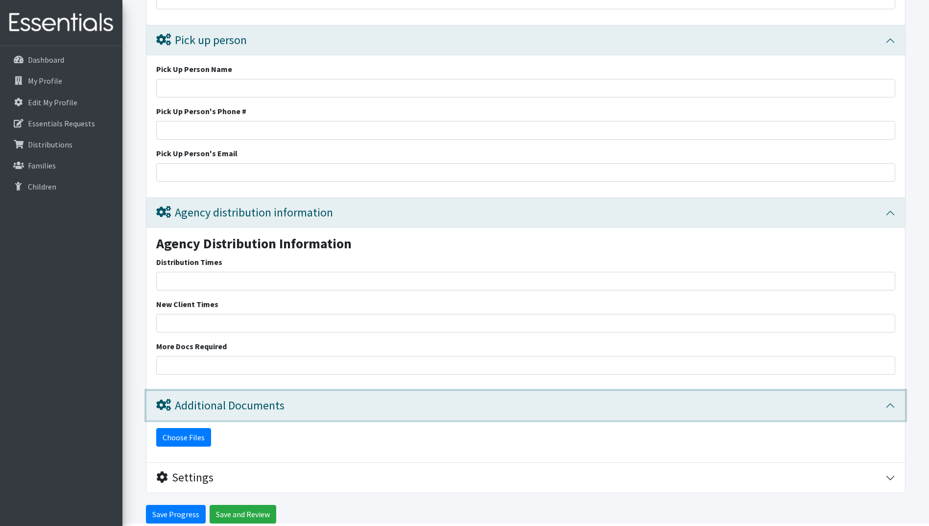
scroll to position [2118, 0]
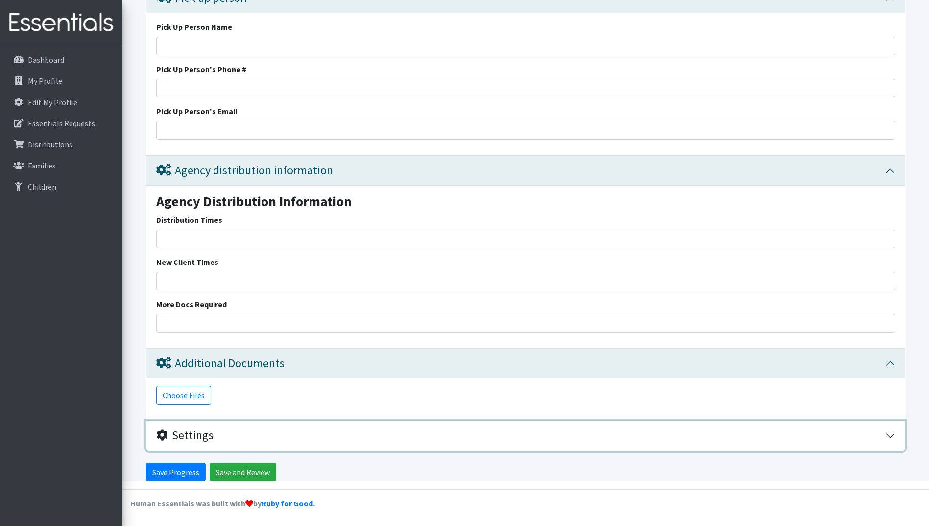
click at [190, 430] on div "Settings" at bounding box center [184, 435] width 57 height 14
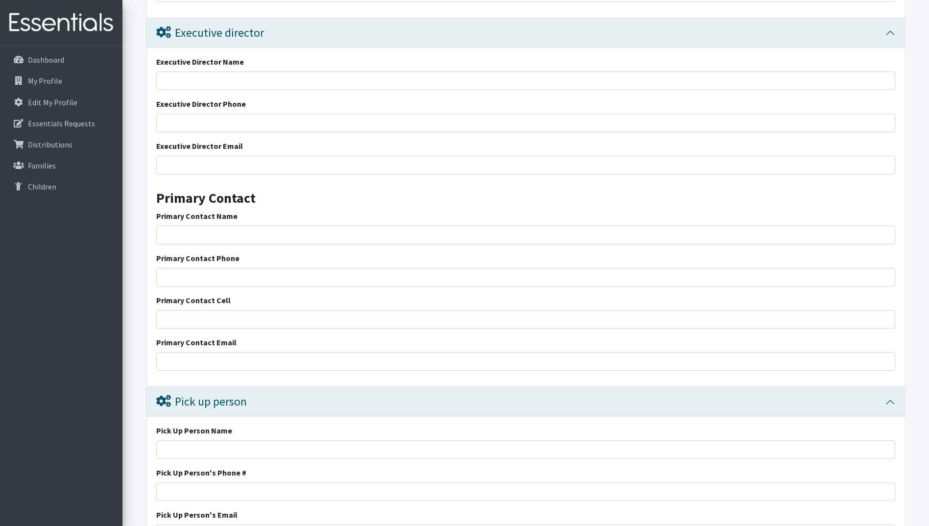
scroll to position [1519, 0]
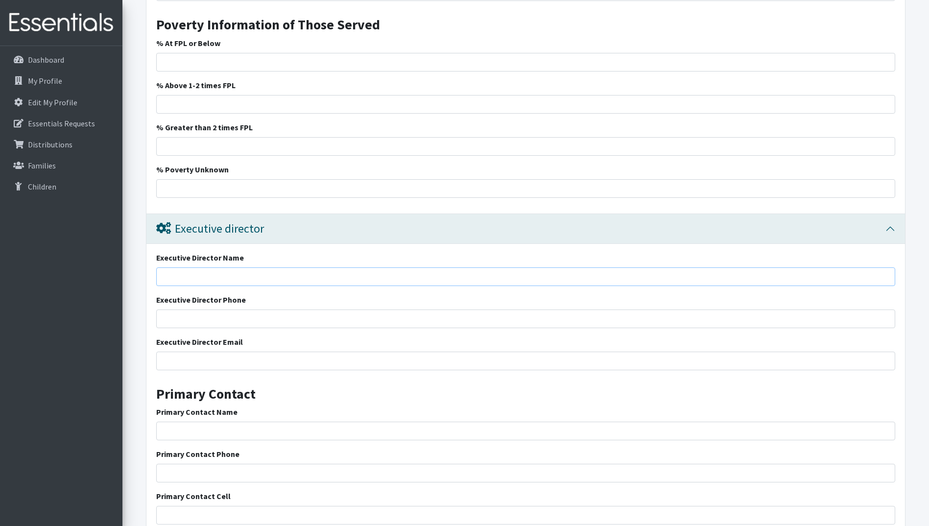
click at [172, 277] on input "Executive Director Name" at bounding box center [525, 276] width 739 height 19
type input "Sharon Brown BSN, RN"
type input "864-279-6704"
click at [190, 362] on input "Executive Director Email" at bounding box center [525, 361] width 739 height 19
type input "[EMAIL_ADDRESS][DOMAIN_NAME]"
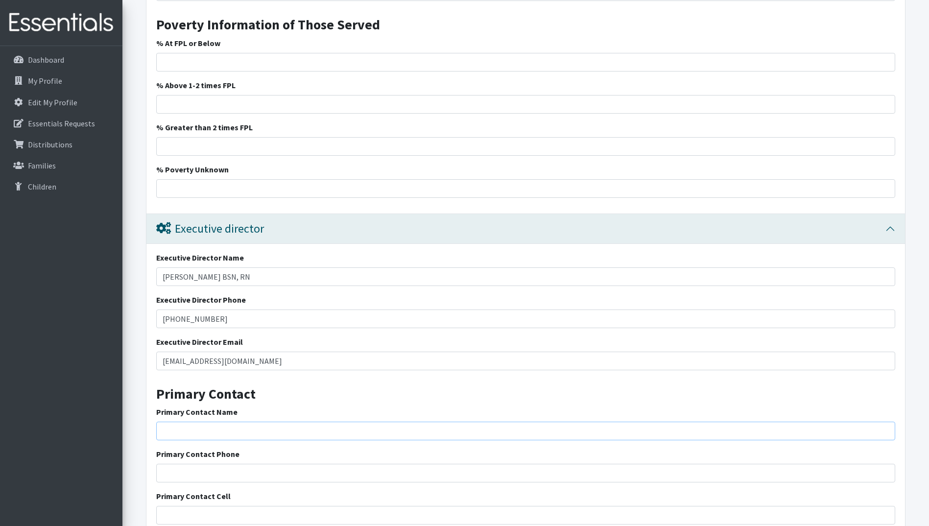
scroll to position [1617, 0]
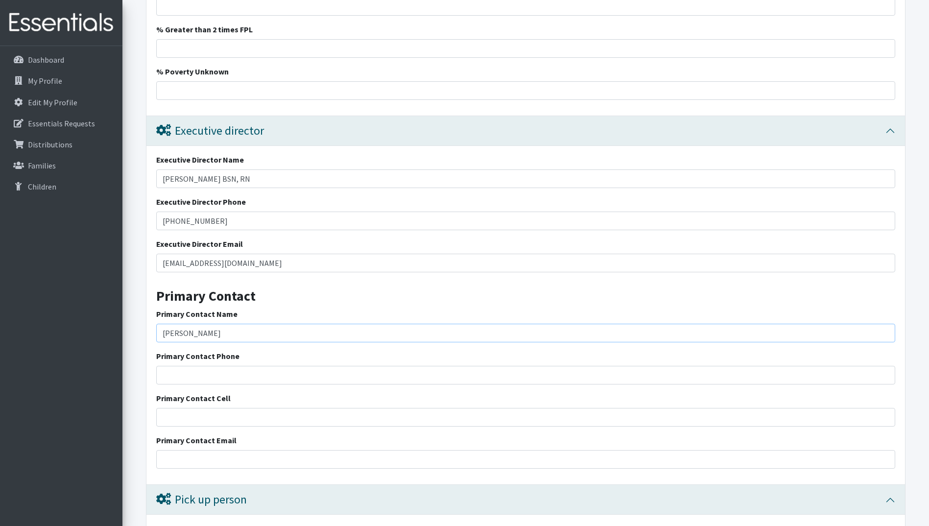
type input "Sharon H Brown"
type input "[PHONE_NUMBER]"
click at [212, 412] on input "Primary Contact Cell" at bounding box center [525, 417] width 739 height 19
click at [198, 458] on input "Primary Contact Email" at bounding box center [525, 459] width 739 height 19
click at [209, 463] on input "sbrown@" at bounding box center [525, 459] width 739 height 19
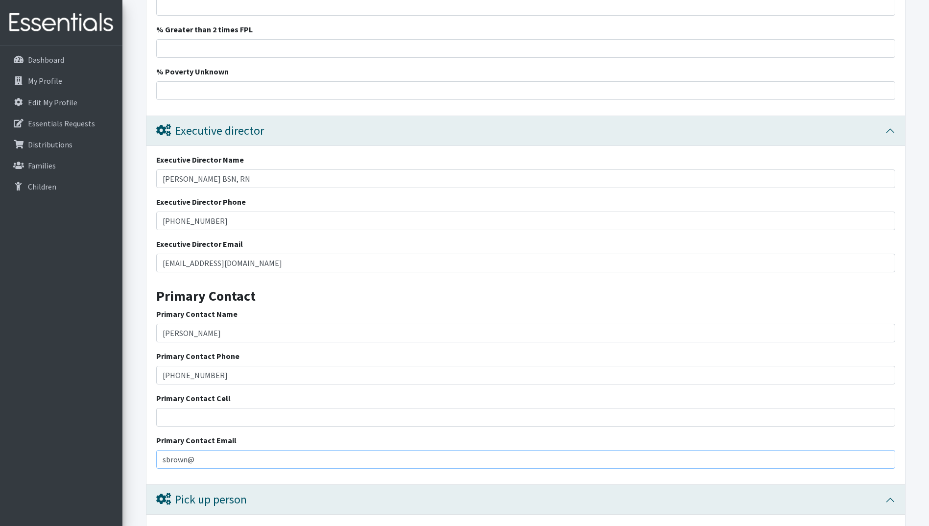
type input "[EMAIL_ADDRESS][DOMAIN_NAME]"
type input "8642796704"
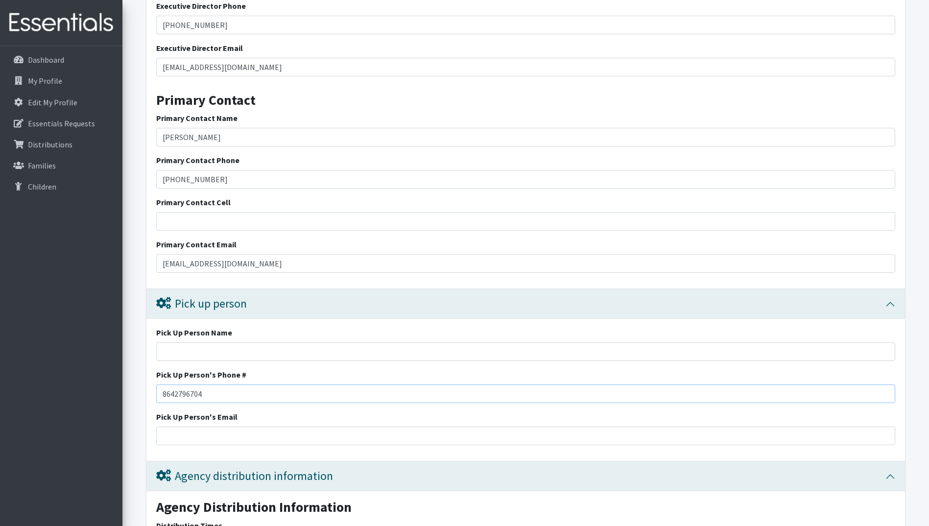
drag, startPoint x: 200, startPoint y: 397, endPoint x: 158, endPoint y: 399, distance: 42.2
click at [158, 399] on input "8642796704" at bounding box center [525, 393] width 739 height 19
click at [179, 437] on input "Pick Up Person's Email" at bounding box center [525, 436] width 739 height 19
click at [169, 354] on input "Pick Up Person Name" at bounding box center [525, 351] width 739 height 19
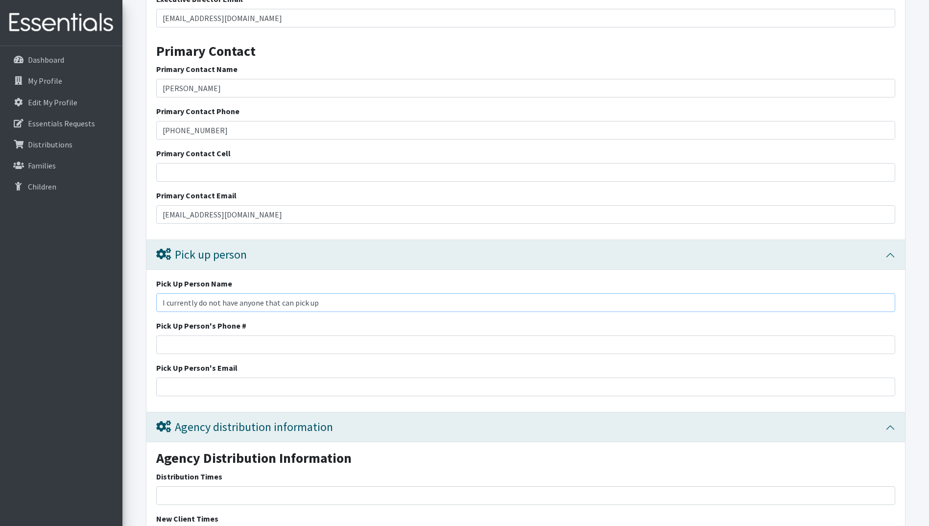
scroll to position [2058, 0]
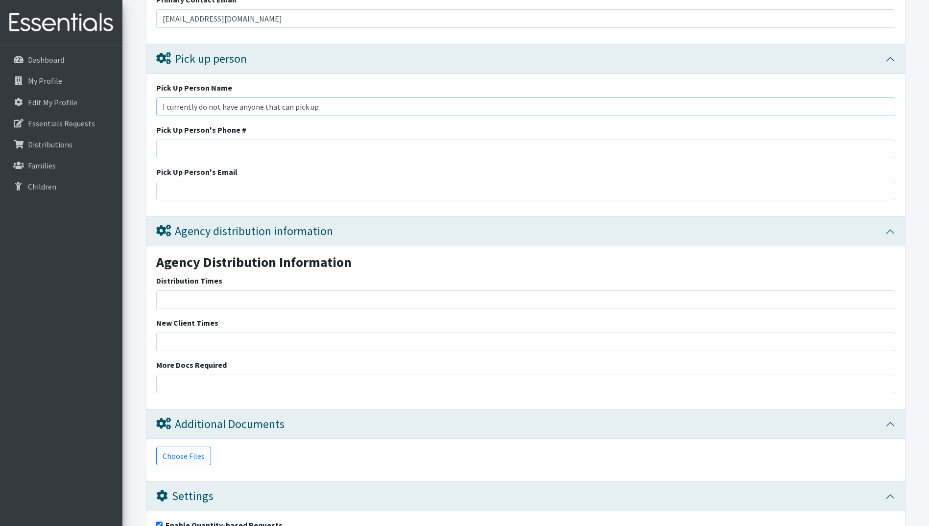
type input "I currently do not have anyone that can pick up"
click at [263, 301] on input "Distribution Times" at bounding box center [525, 299] width 739 height 19
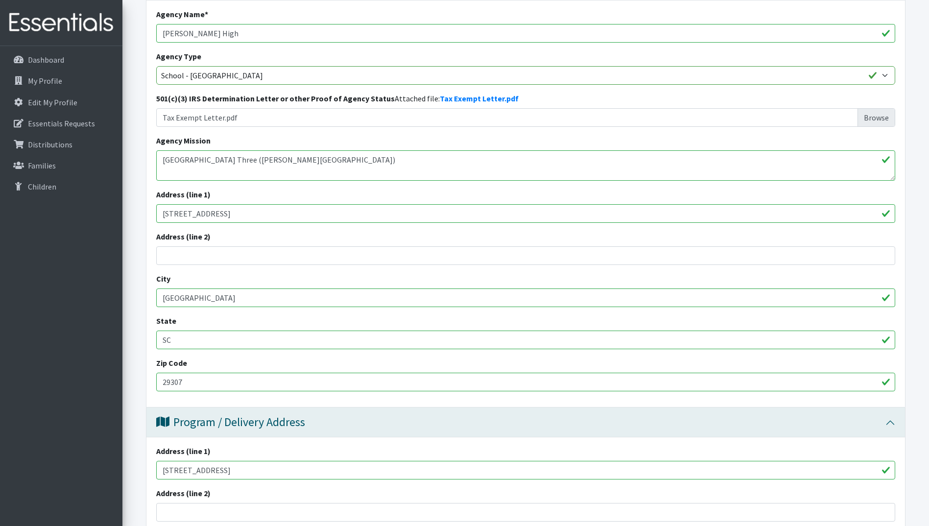
scroll to position [0, 0]
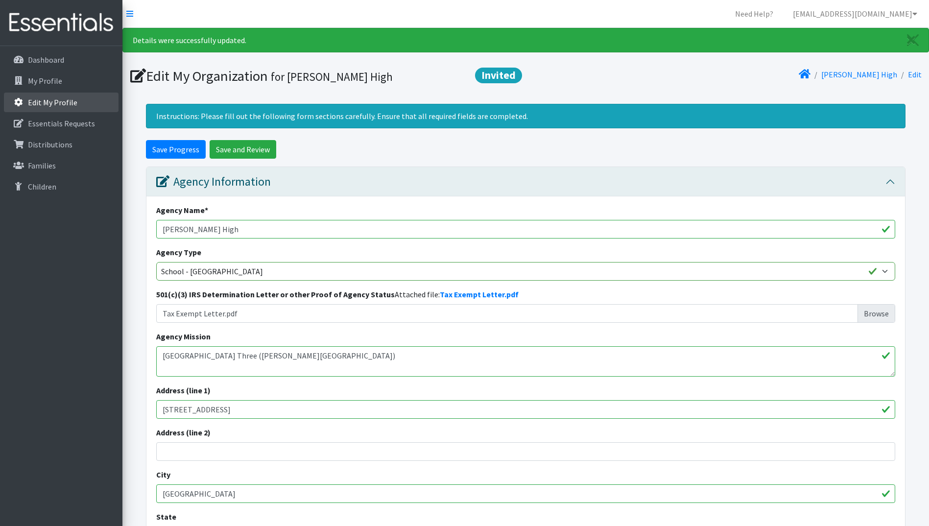
click at [67, 99] on p "Edit My Profile" at bounding box center [52, 102] width 49 height 10
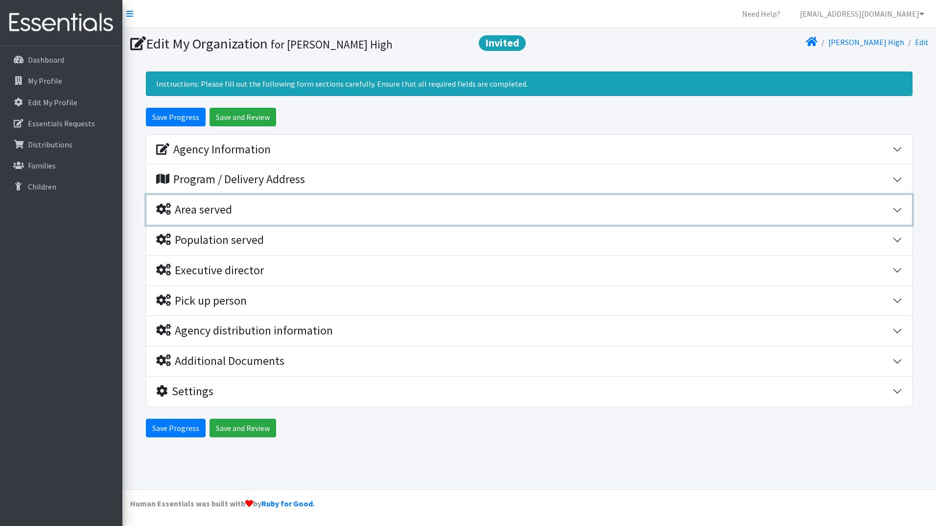
click at [194, 206] on div "Area served" at bounding box center [194, 210] width 76 height 14
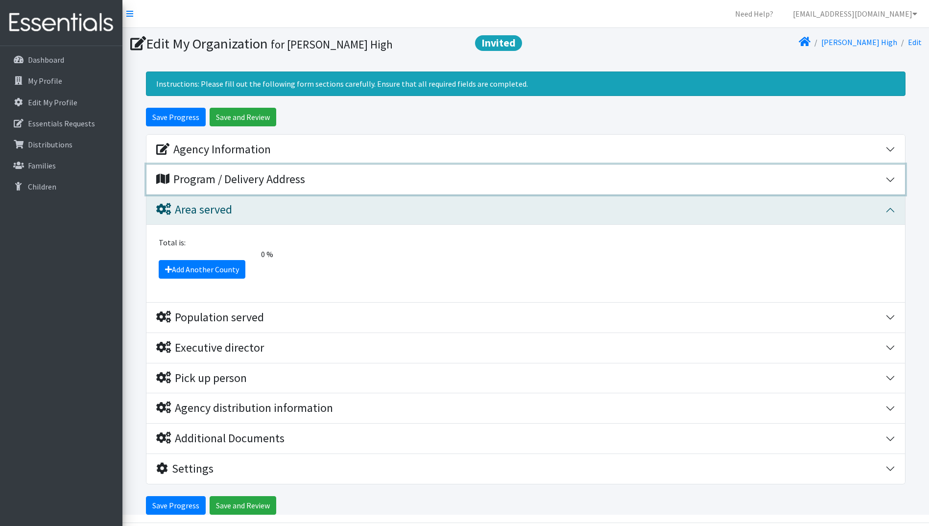
click at [202, 189] on button "Program / Delivery Address" at bounding box center [525, 180] width 759 height 30
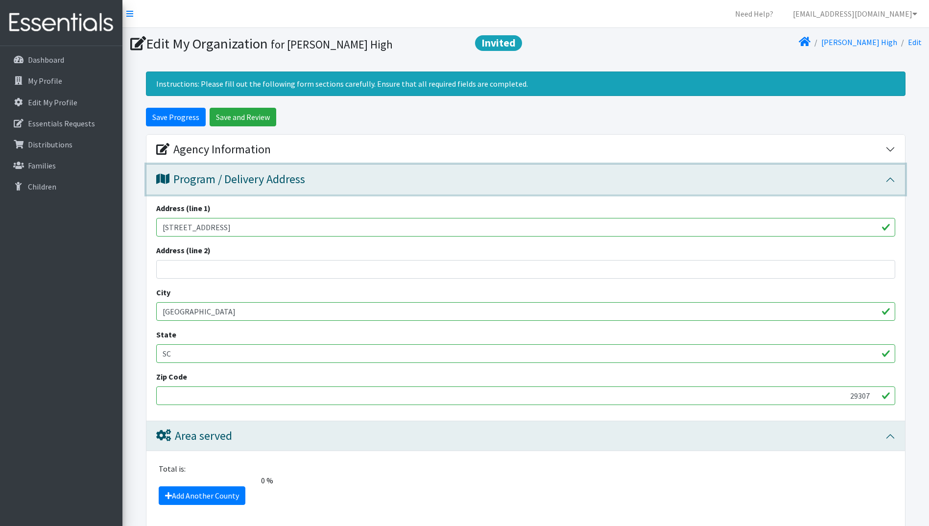
scroll to position [147, 0]
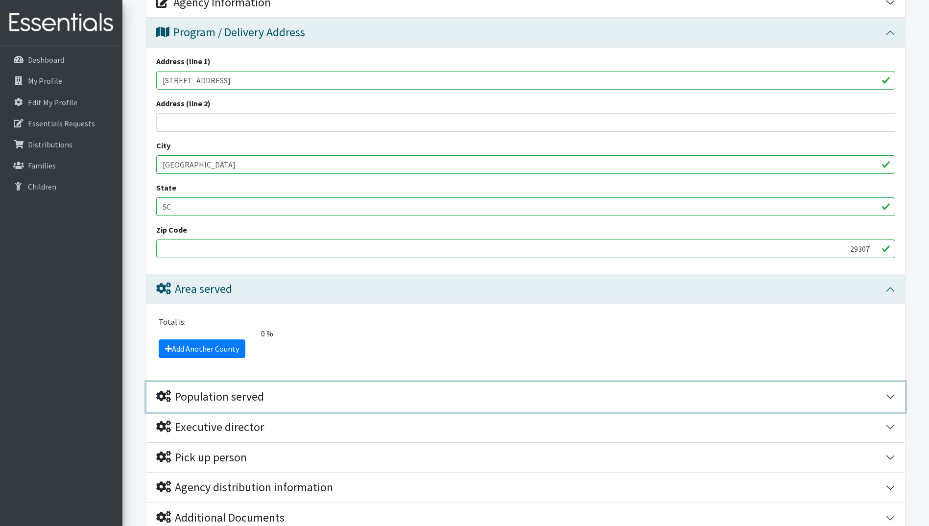
click at [204, 395] on div "Population served" at bounding box center [210, 397] width 108 height 14
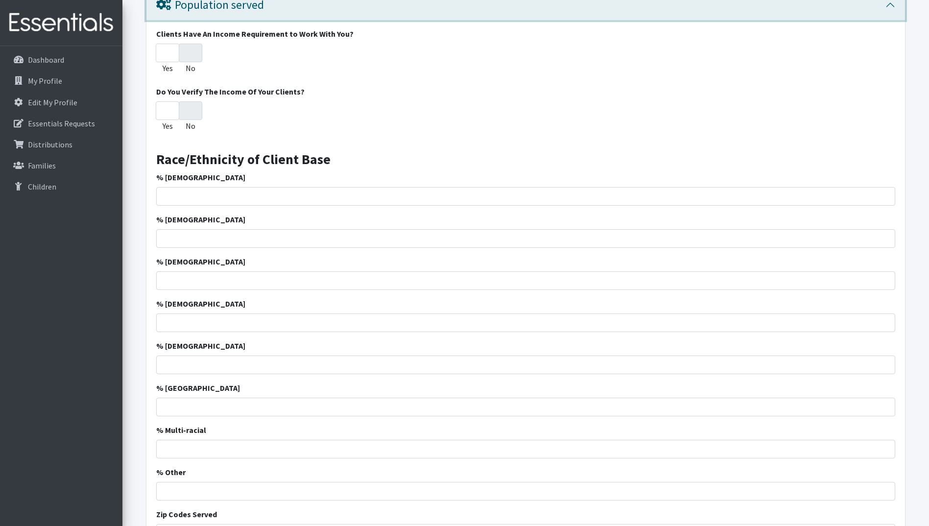
scroll to position [686, 0]
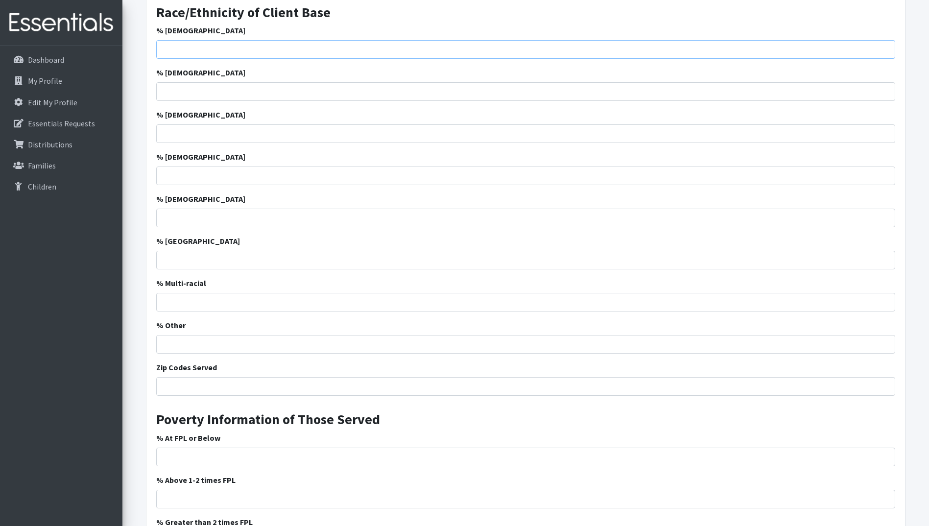
click at [177, 49] on input "% African American" at bounding box center [525, 49] width 739 height 19
click at [177, 47] on input "% African American" at bounding box center [525, 49] width 739 height 19
click at [174, 49] on input "% African American" at bounding box center [525, 49] width 739 height 19
click at [167, 53] on input "% African American" at bounding box center [525, 49] width 739 height 19
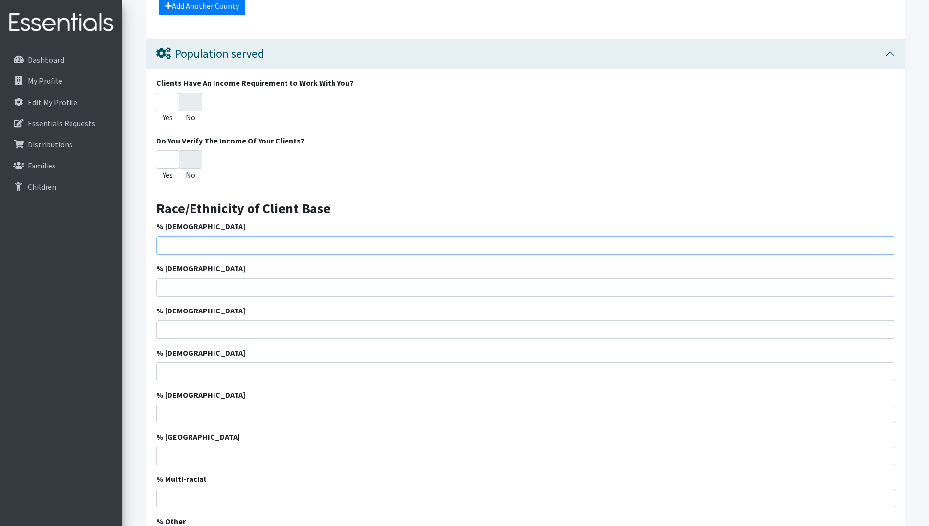
click at [164, 242] on input "% African American" at bounding box center [525, 245] width 739 height 19
click at [184, 243] on input "% African American" at bounding box center [525, 245] width 739 height 19
type input "79"
click at [173, 291] on input "% Caucasian" at bounding box center [525, 287] width 739 height 19
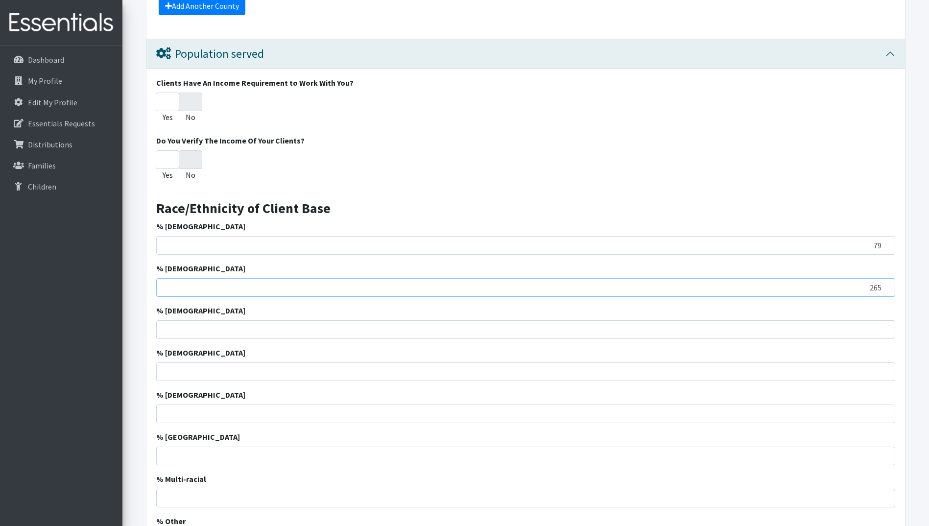
type input "265"
click at [191, 338] on input "% Hispanic" at bounding box center [525, 329] width 739 height 19
click at [192, 331] on input "% Hispanic" at bounding box center [525, 329] width 739 height 19
type input "41"
click at [189, 371] on input "% Asian" at bounding box center [525, 371] width 739 height 19
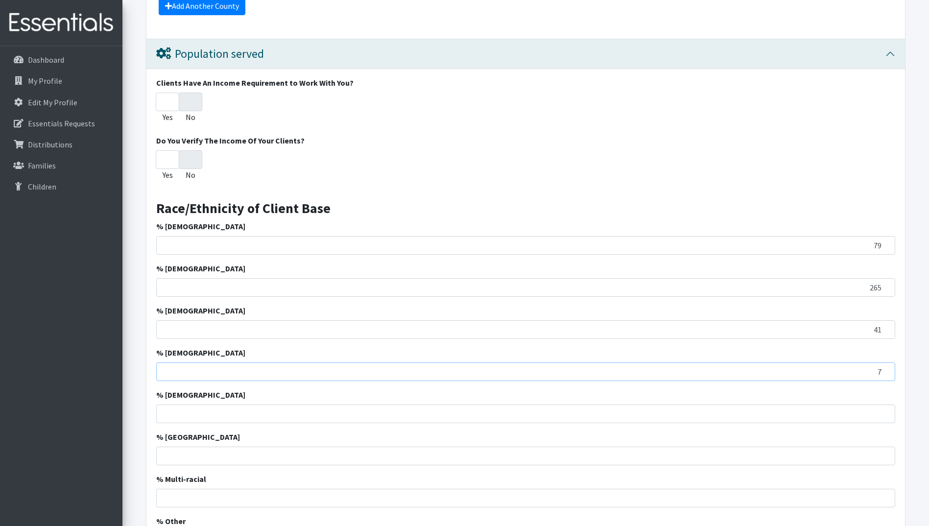
type input "7"
click at [185, 417] on input "% American Indian" at bounding box center [525, 413] width 739 height 19
type input "2"
click at [177, 452] on input "% [GEOGRAPHIC_DATA]" at bounding box center [525, 456] width 739 height 19
type input "1"
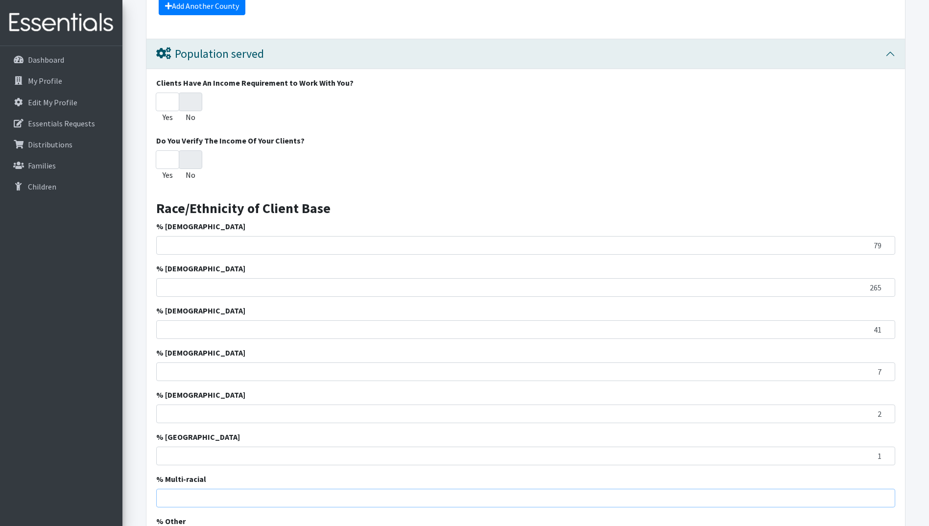
click at [174, 490] on input "% Multi-racial" at bounding box center [525, 498] width 739 height 19
click at [172, 495] on input "% Multi-racial" at bounding box center [525, 498] width 739 height 19
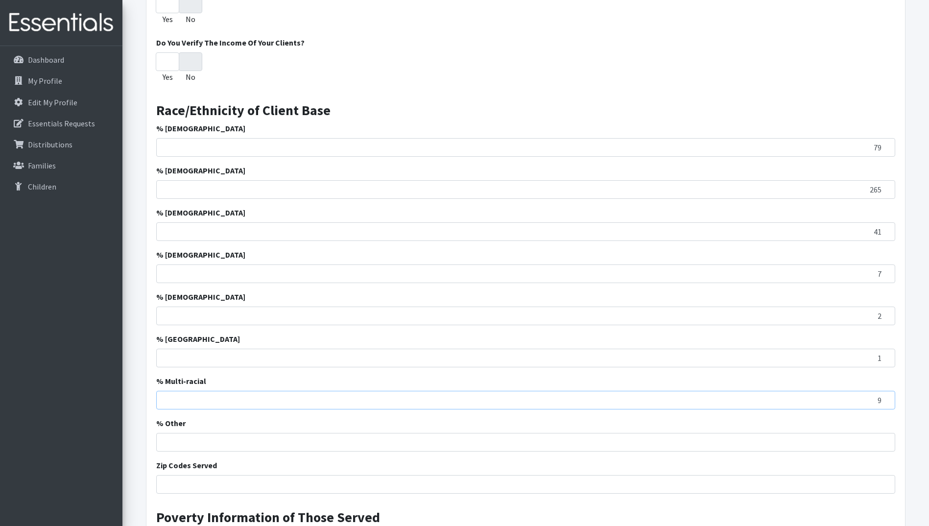
type input "9"
click at [178, 438] on input "% Other" at bounding box center [525, 442] width 739 height 19
type input "0"
click at [191, 484] on input "Zip Codes Served" at bounding box center [525, 484] width 739 height 19
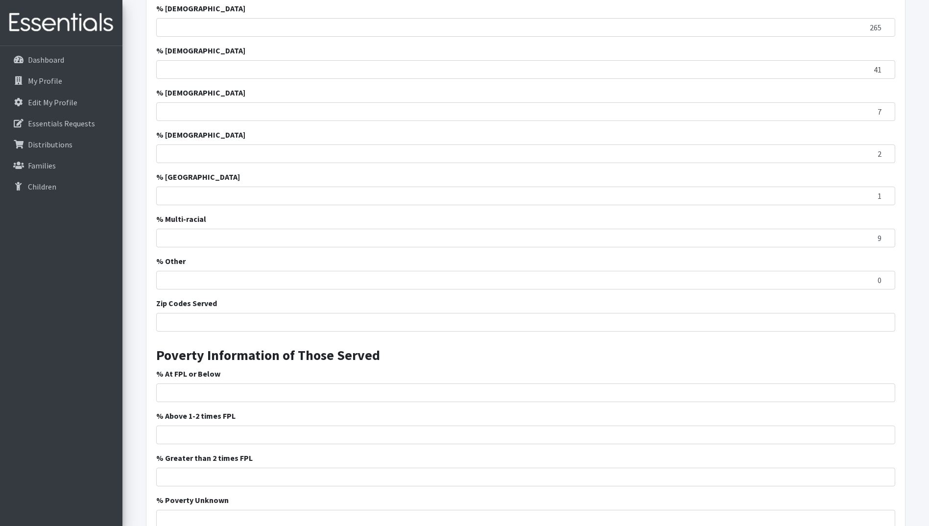
scroll to position [946, 0]
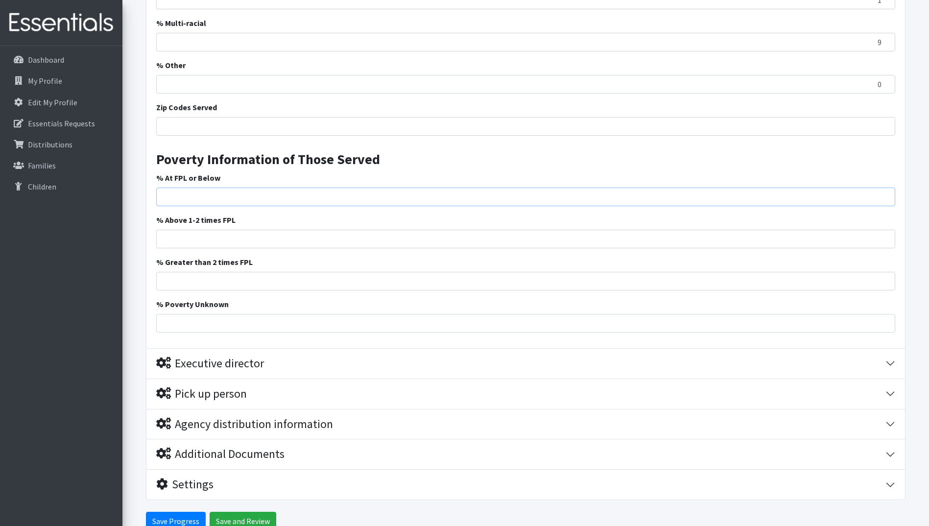
click at [242, 197] on input "% At FPL or Below" at bounding box center [525, 197] width 739 height 19
click at [169, 280] on input "% Greater than 2 times FPL" at bounding box center [525, 281] width 739 height 19
click at [168, 283] on input "% Greater than 2 times FPL" at bounding box center [525, 281] width 739 height 19
type input "18"
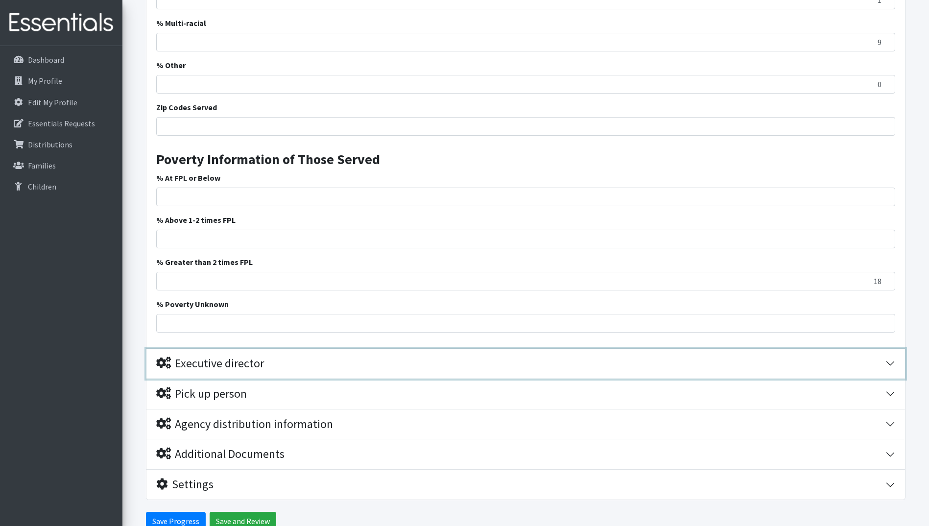
click at [218, 365] on div "Executive director" at bounding box center [210, 364] width 108 height 14
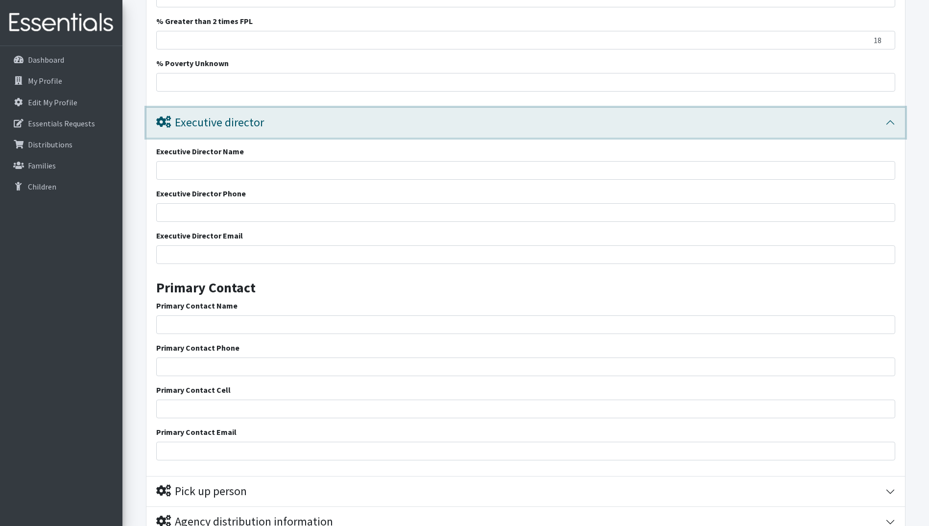
scroll to position [1236, 0]
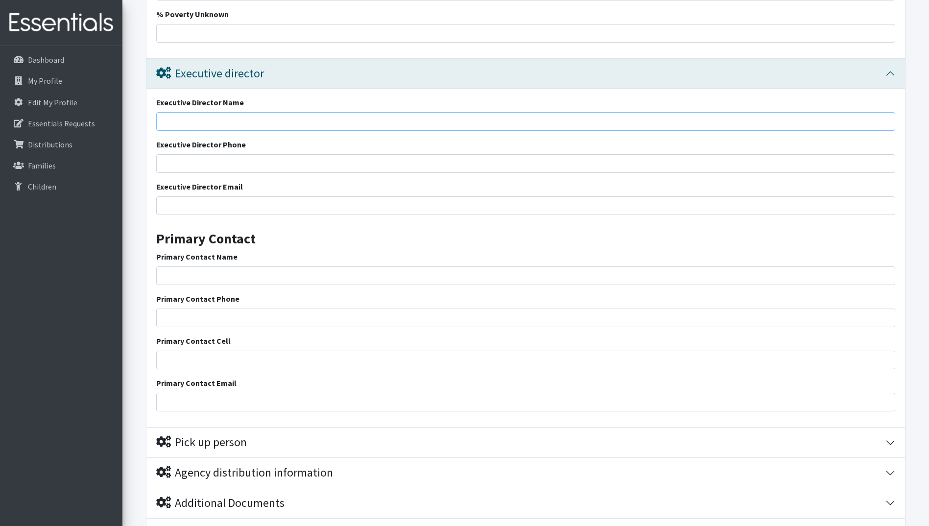
click at [192, 120] on input "Executive Director Name" at bounding box center [525, 121] width 739 height 19
type input "s"
type input "Sharon H Brown BSN, RN"
type input "875-279-6704"
click at [198, 207] on input "Executive Director Email" at bounding box center [525, 205] width 739 height 19
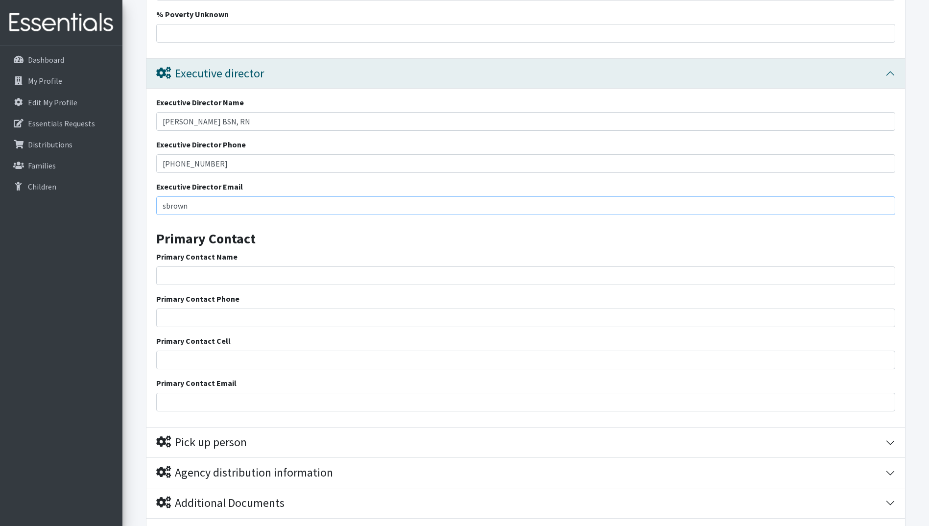
type input "[EMAIL_ADDRESS][DOMAIN_NAME]"
type input "Sharon H Brown BSN, RN"
type input "864-279-6704"
type input "[EMAIL_ADDRESS][DOMAIN_NAME]"
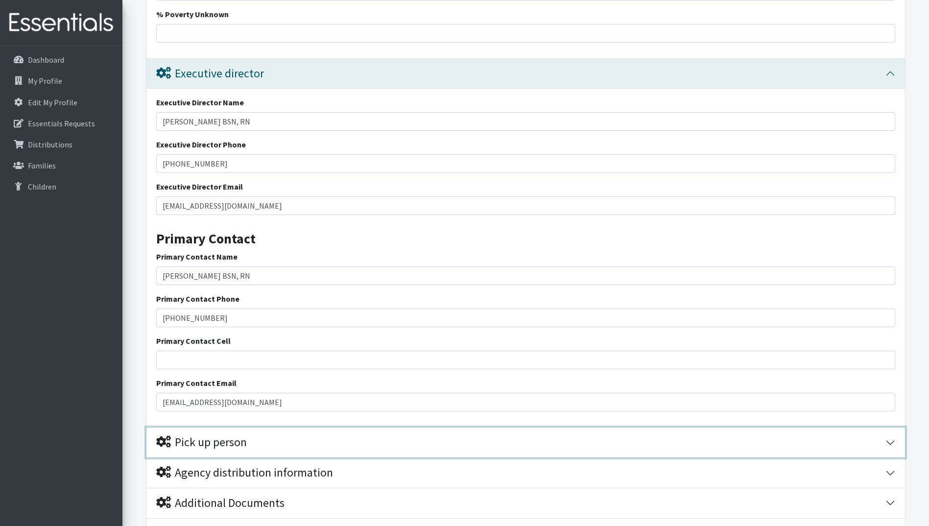
scroll to position [1333, 0]
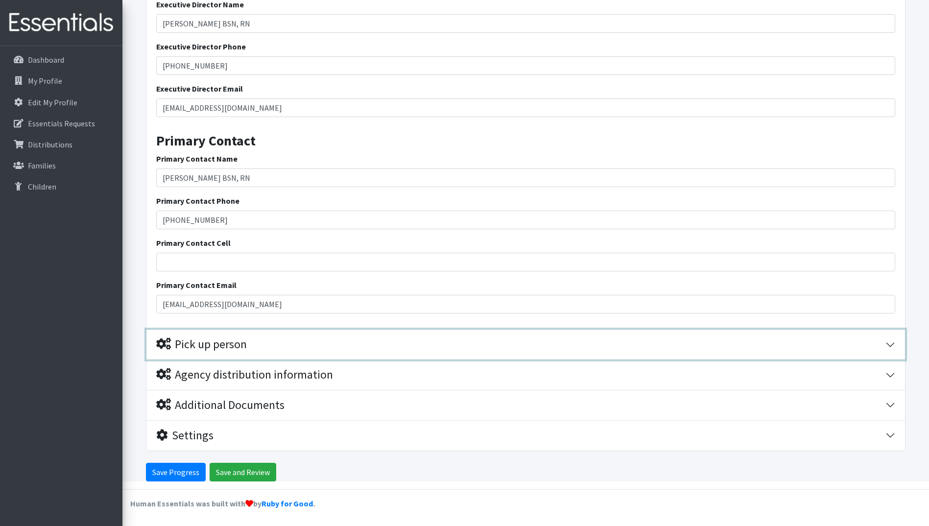
click at [252, 345] on div "Pick up person" at bounding box center [520, 344] width 729 height 14
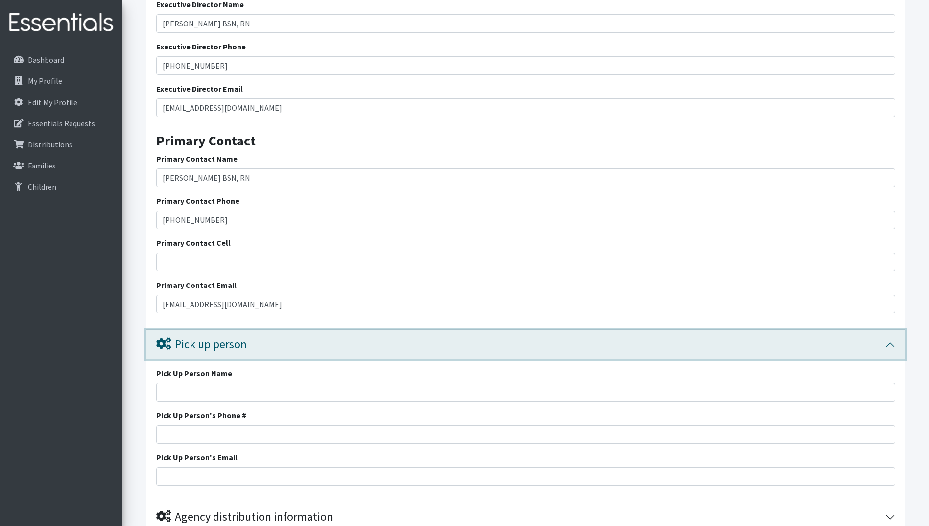
scroll to position [1475, 0]
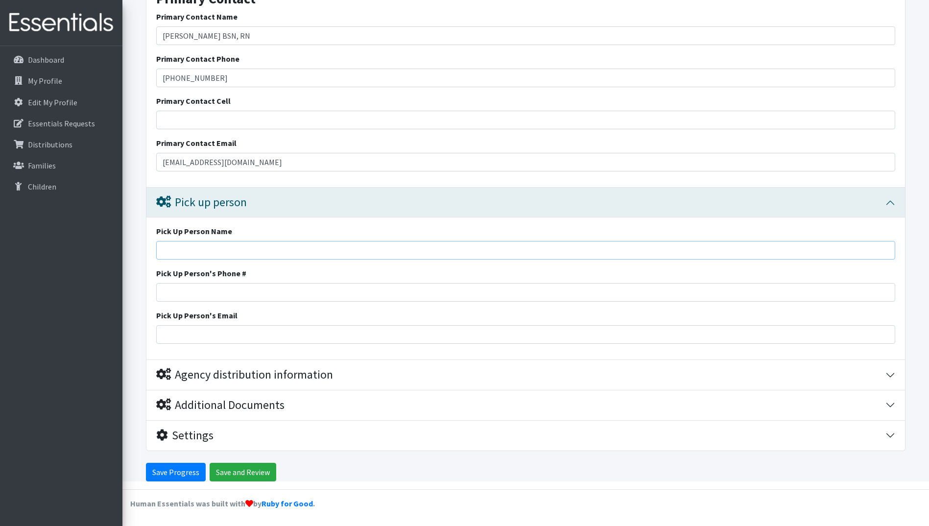
click at [178, 247] on input "Pick Up Person Name" at bounding box center [525, 250] width 739 height 19
type input "currently I do not have anyone that can pick up"
click at [208, 371] on div "Agency distribution information" at bounding box center [244, 375] width 177 height 14
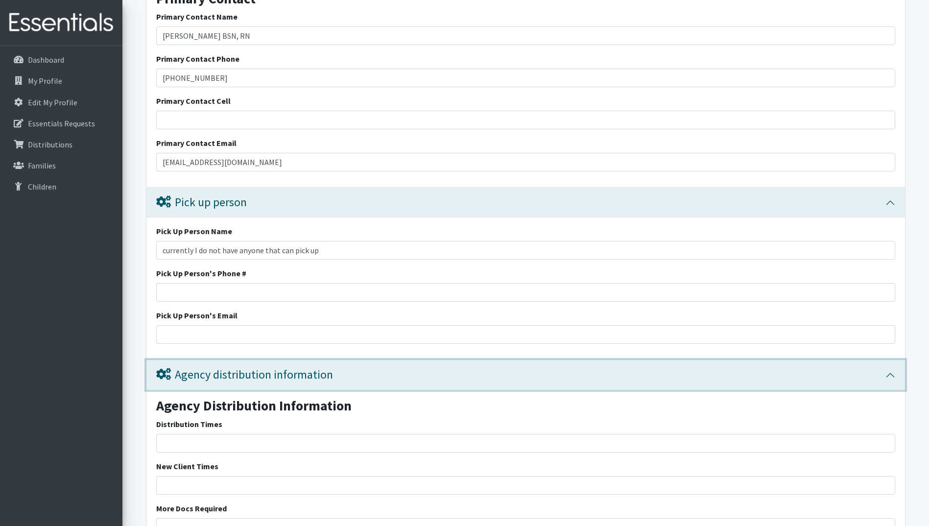
scroll to position [1638, 0]
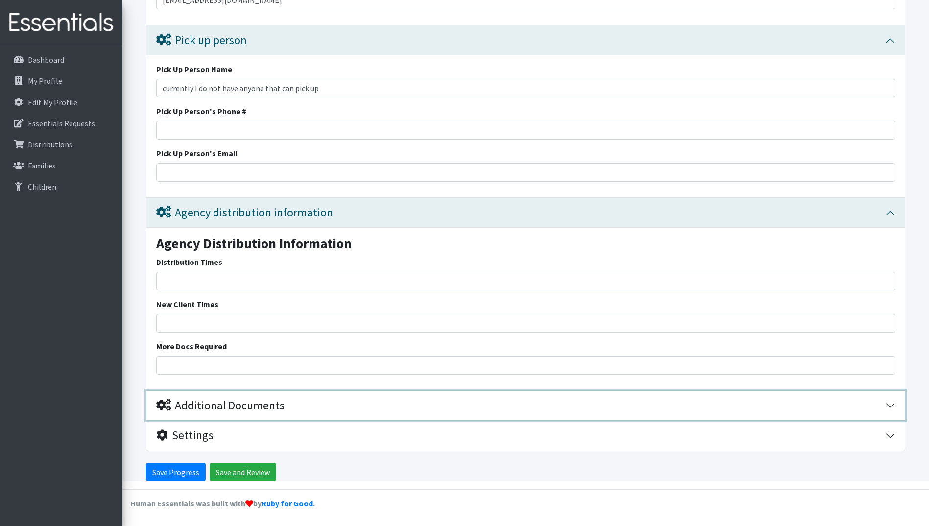
click at [247, 407] on div "Additional Documents" at bounding box center [220, 406] width 128 height 14
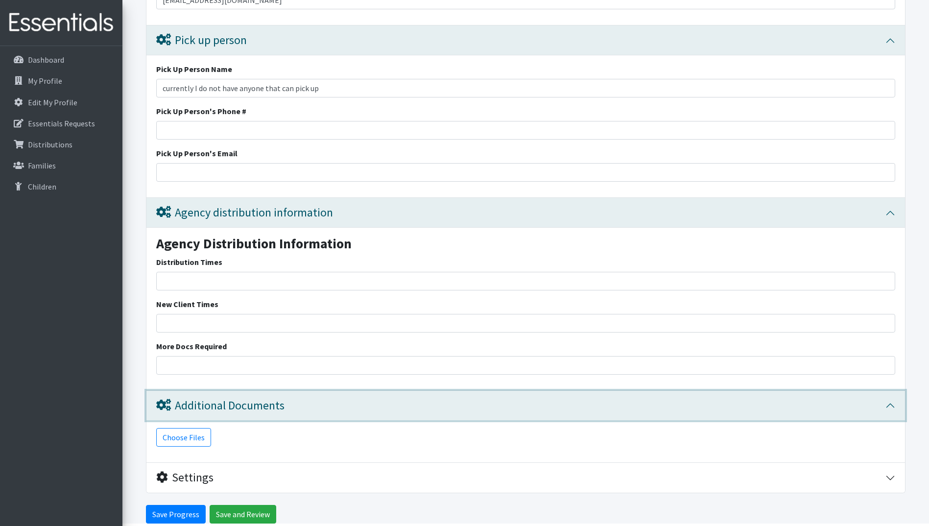
scroll to position [1680, 0]
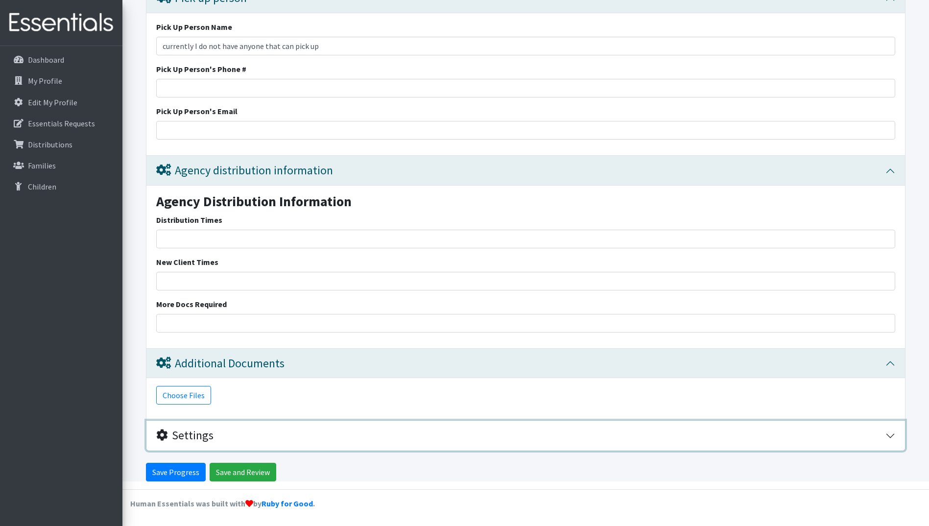
click at [185, 438] on div "Settings" at bounding box center [184, 435] width 57 height 14
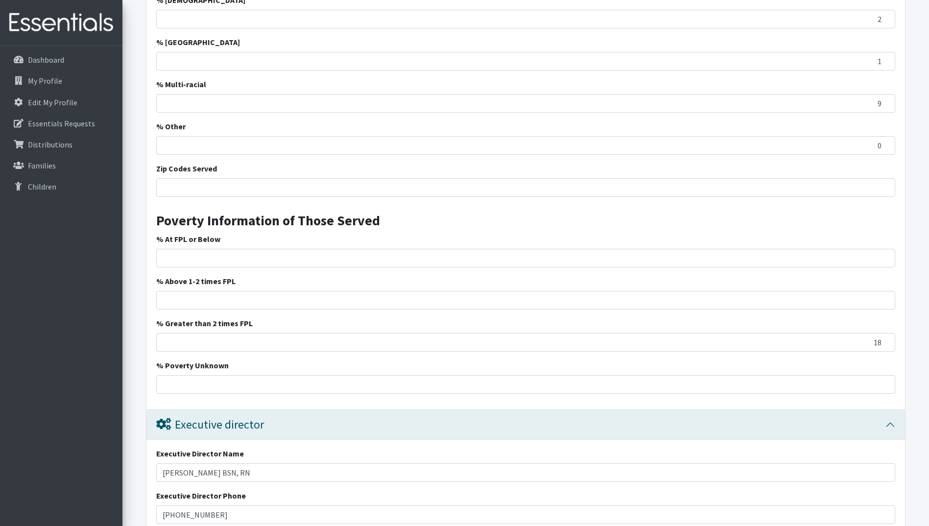
scroll to position [933, 0]
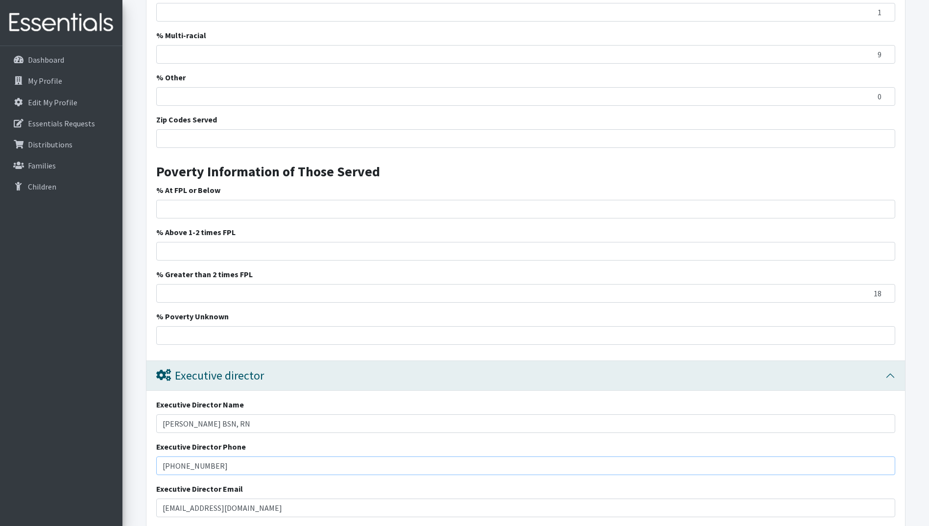
click at [174, 463] on input "875-279-6704" at bounding box center [525, 465] width 739 height 19
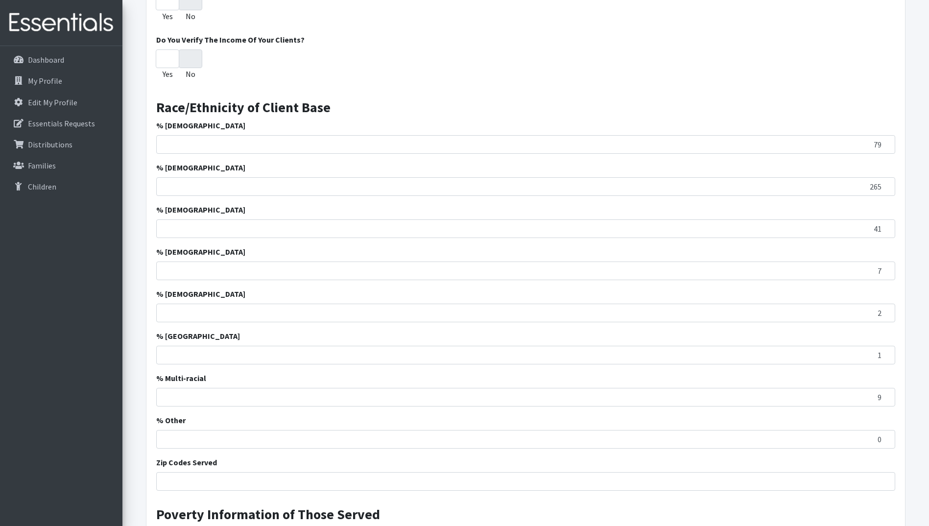
scroll to position [640, 0]
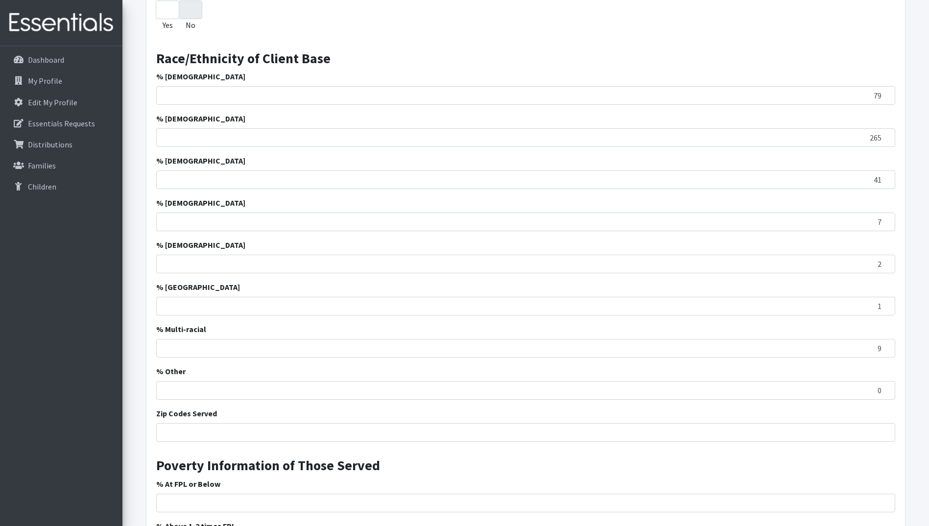
type input "864-279-6704"
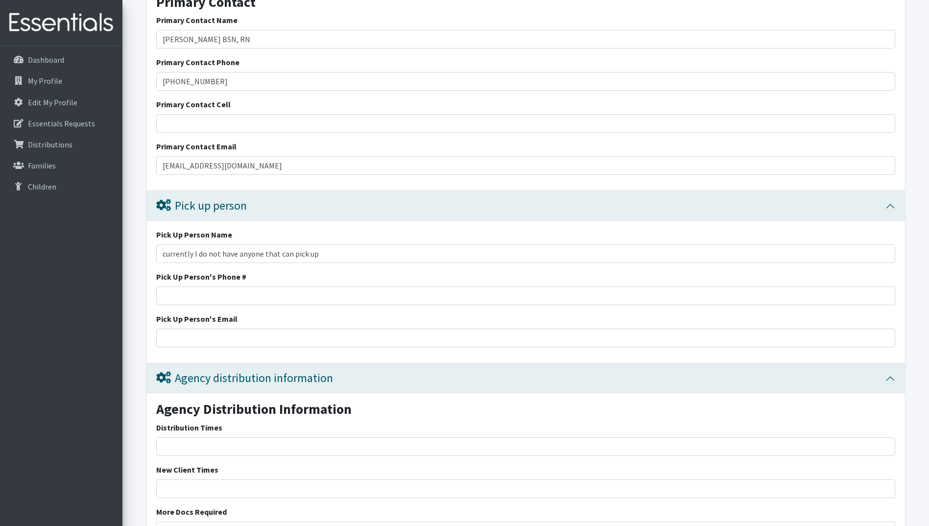
scroll to position [1619, 0]
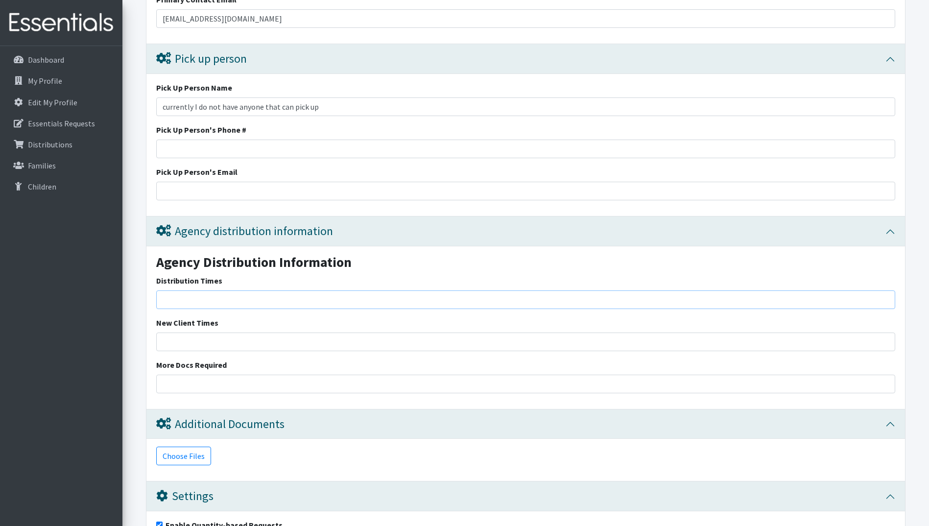
click at [185, 303] on input "Distribution Times" at bounding box center [525, 299] width 739 height 19
click at [265, 303] on input "930-1000am if this is not coinvent" at bounding box center [525, 299] width 739 height 19
drag, startPoint x: 273, startPoint y: 298, endPoint x: 252, endPoint y: 299, distance: 21.1
click at [252, 299] on input "930-1000am if this is not coinvent" at bounding box center [525, 299] width 739 height 19
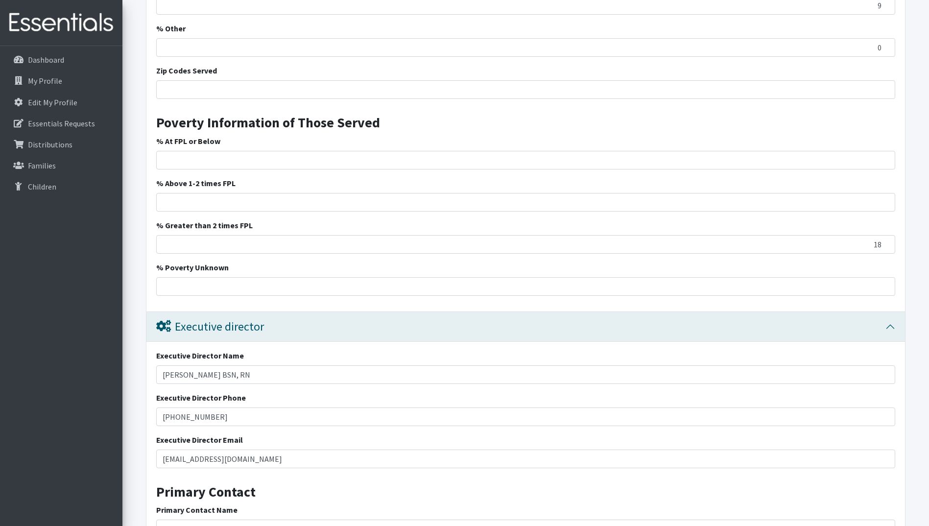
scroll to position [1031, 0]
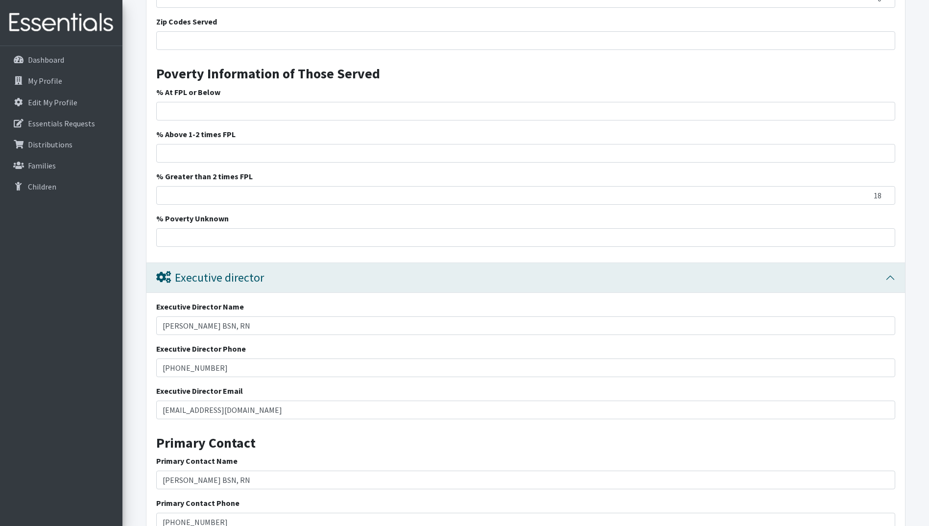
type input "930-1000am if this is not convenient you can really come at any time. We greatl…"
click at [255, 327] on input "Sharon H Brown BSN, RN" at bounding box center [525, 325] width 739 height 19
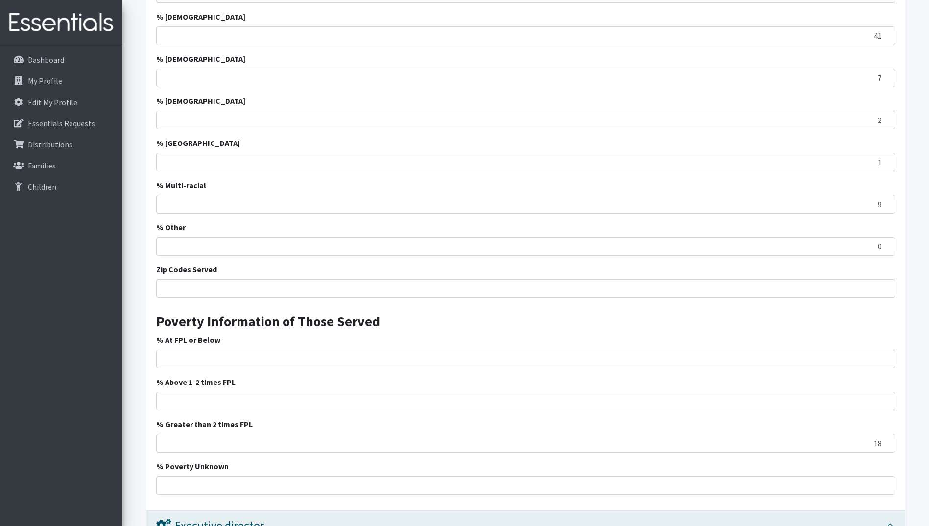
scroll to position [833, 0]
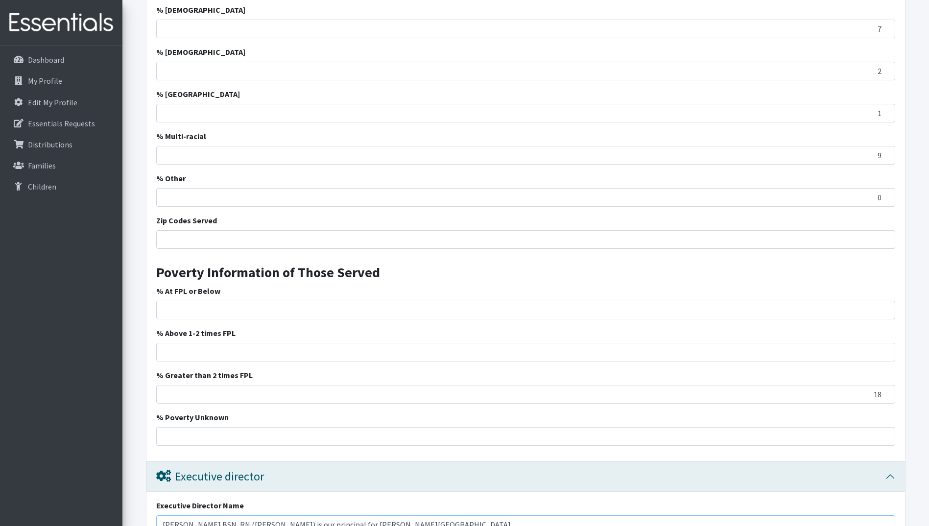
type input "Sharon H Brown BSN, RN (Josh Fowler) is our principal for Broome High School"
click at [345, 237] on input "Zip Codes Served" at bounding box center [525, 239] width 739 height 19
click at [446, 244] on input "Zip Codes Served" at bounding box center [525, 239] width 739 height 19
click at [277, 238] on input "29301, 29302, 29303, 29307, 29324,29329" at bounding box center [525, 239] width 739 height 19
click at [296, 239] on input "29301, 29302, 29303, 29307, 29324, 29329" at bounding box center [525, 239] width 739 height 19
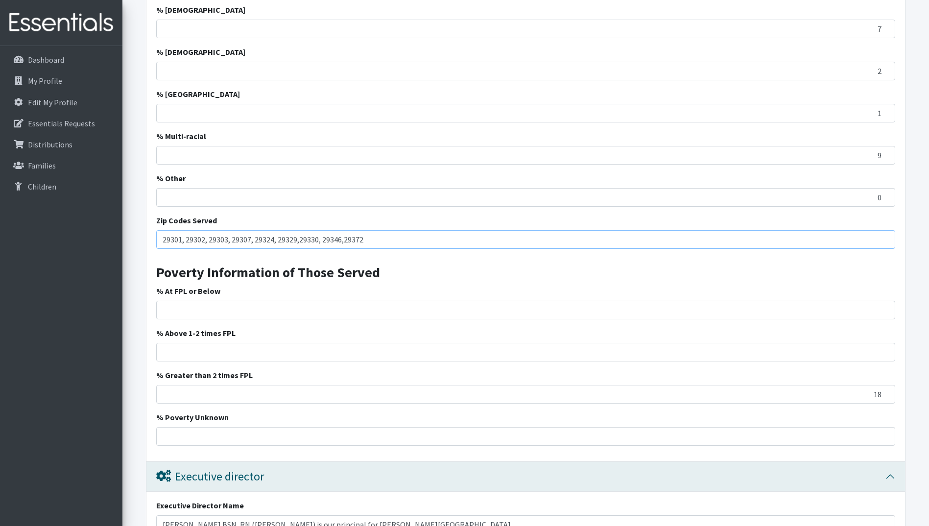
type input "29301, 29302, 29303, 29307, 29324, 29329,29330, 29346,29372"
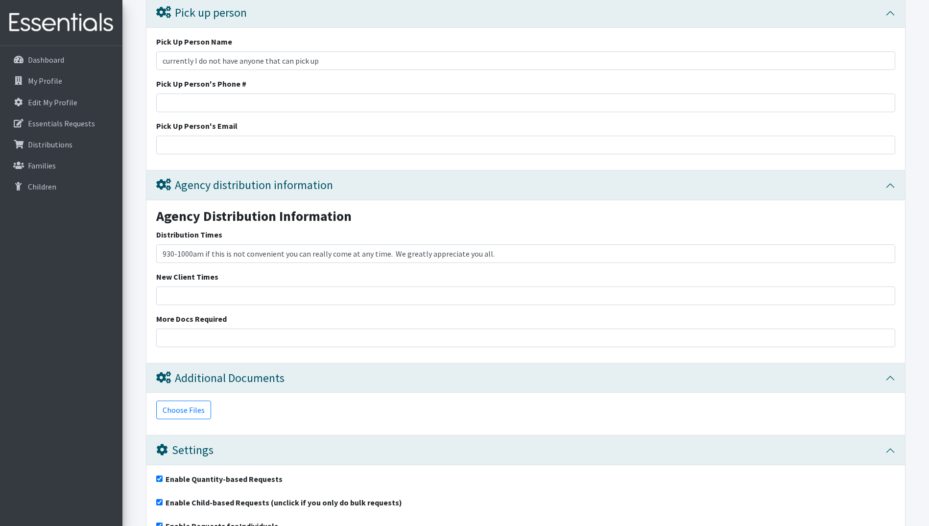
scroll to position [1766, 0]
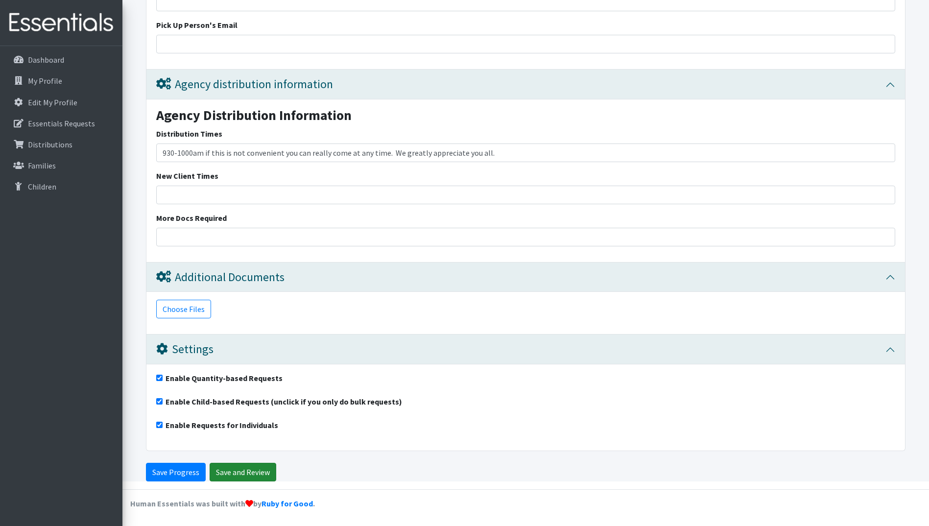
click at [235, 478] on input "Save and Review" at bounding box center [243, 472] width 67 height 19
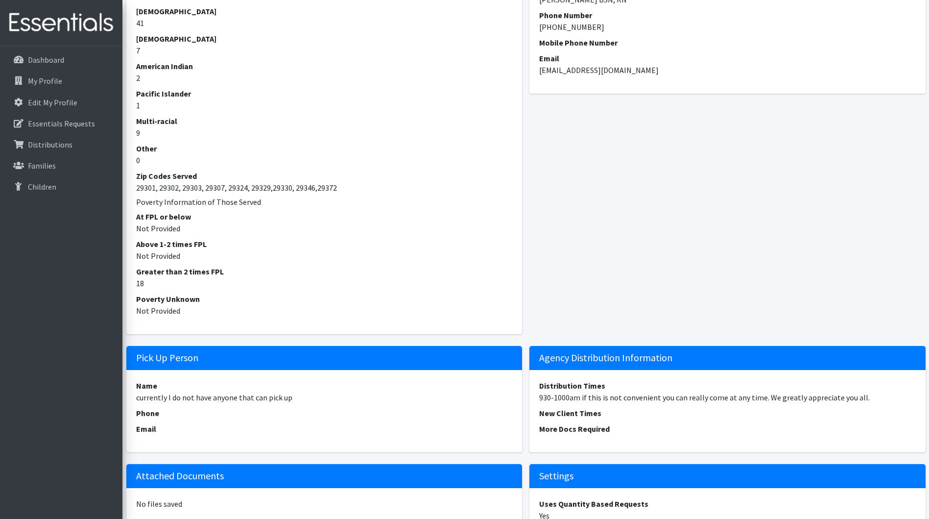
scroll to position [749, 0]
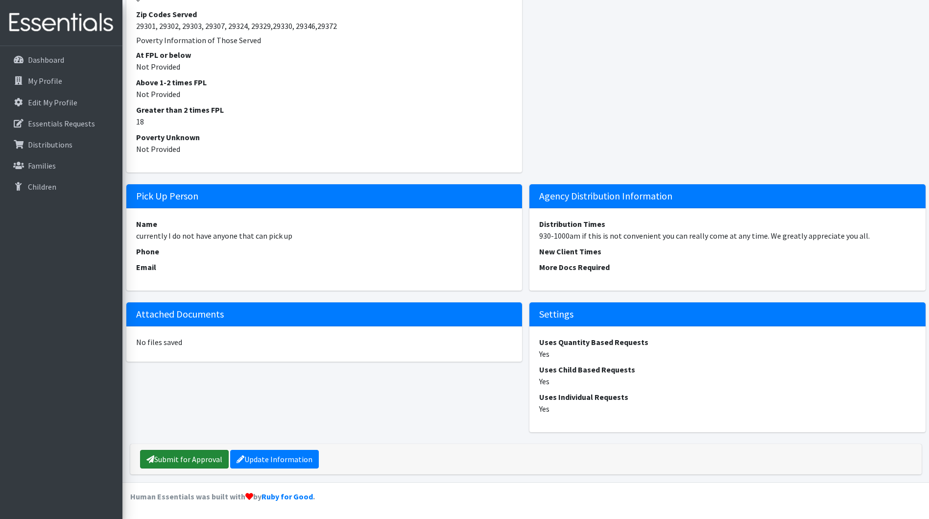
click at [174, 459] on link "Submit for Approval" at bounding box center [184, 459] width 89 height 19
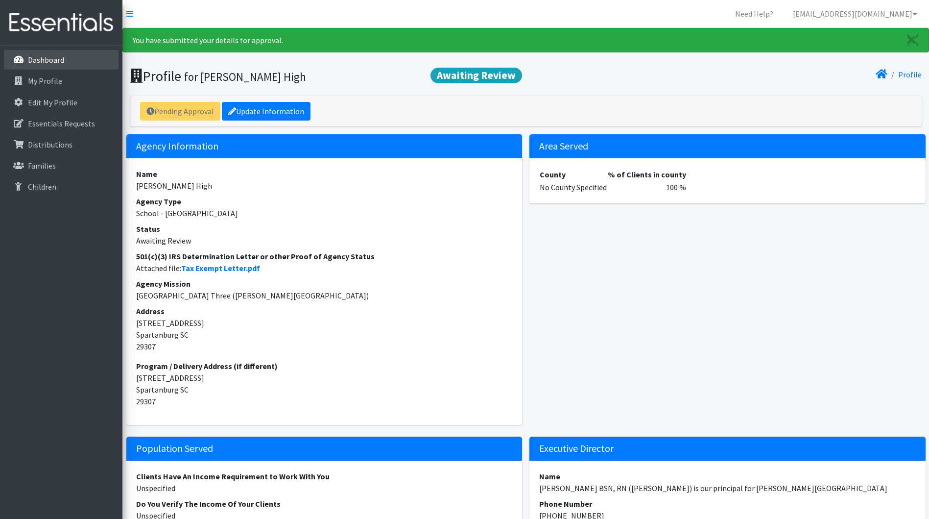
click at [49, 54] on link "Dashboard" at bounding box center [61, 60] width 115 height 20
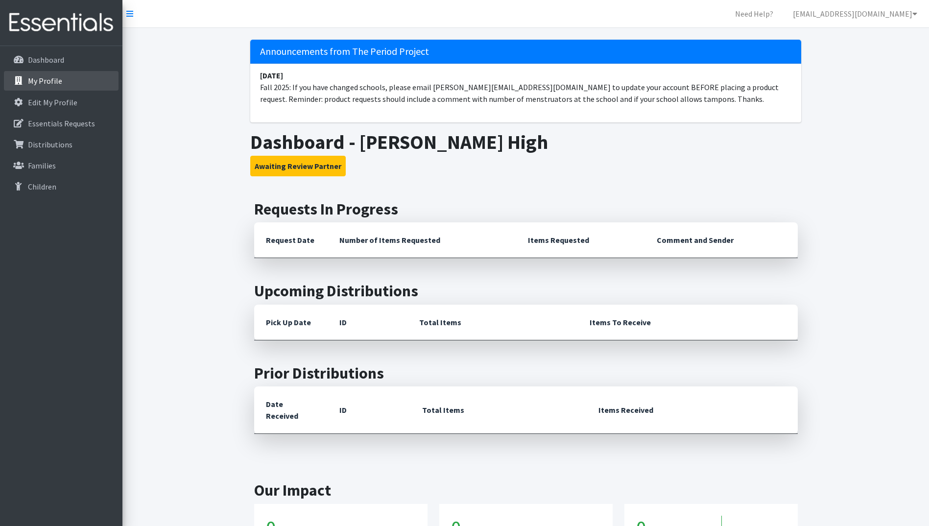
click at [51, 83] on p "My Profile" at bounding box center [45, 81] width 34 height 10
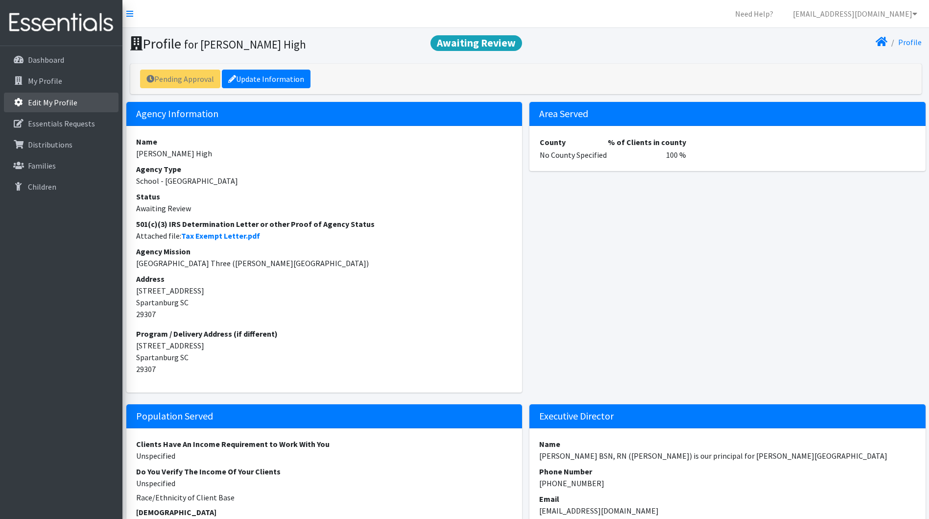
click at [69, 97] on p "Edit My Profile" at bounding box center [52, 102] width 49 height 10
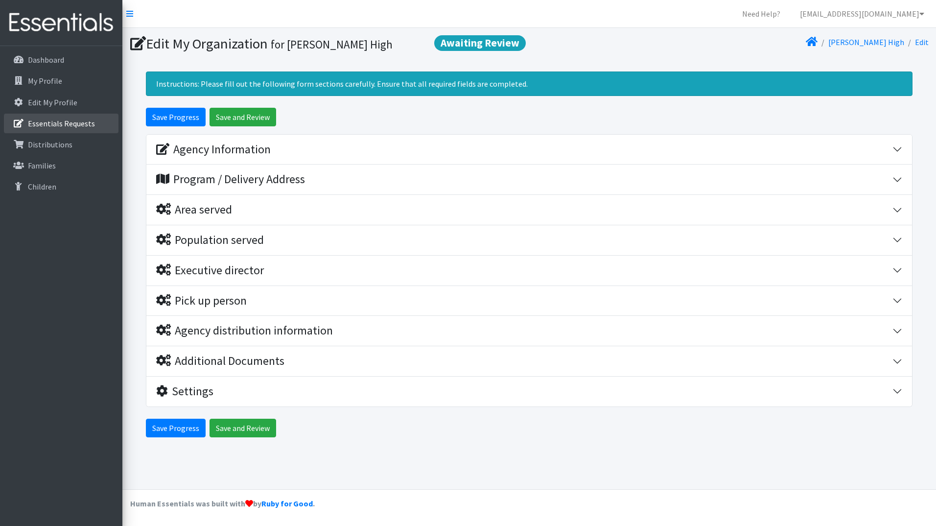
click at [85, 125] on p "Essentials Requests" at bounding box center [61, 124] width 67 height 10
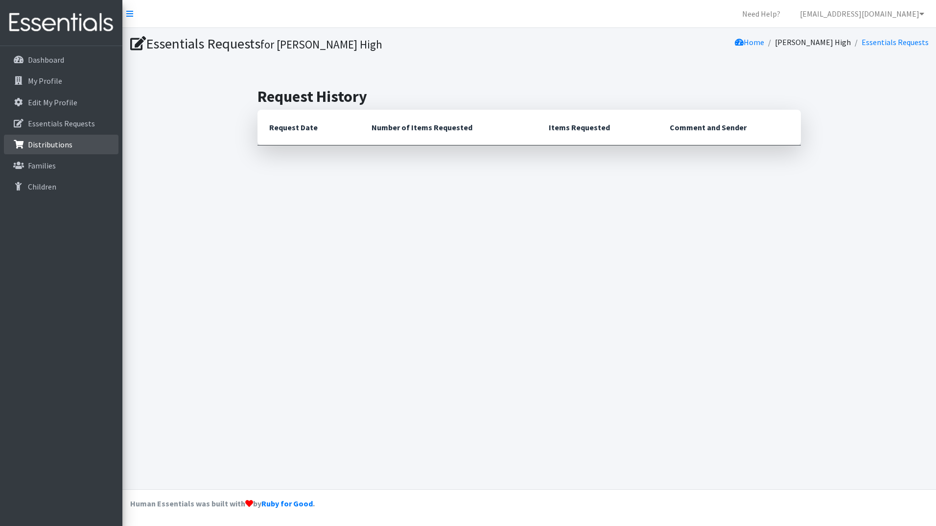
click at [64, 145] on p "Distributions" at bounding box center [50, 145] width 45 height 10
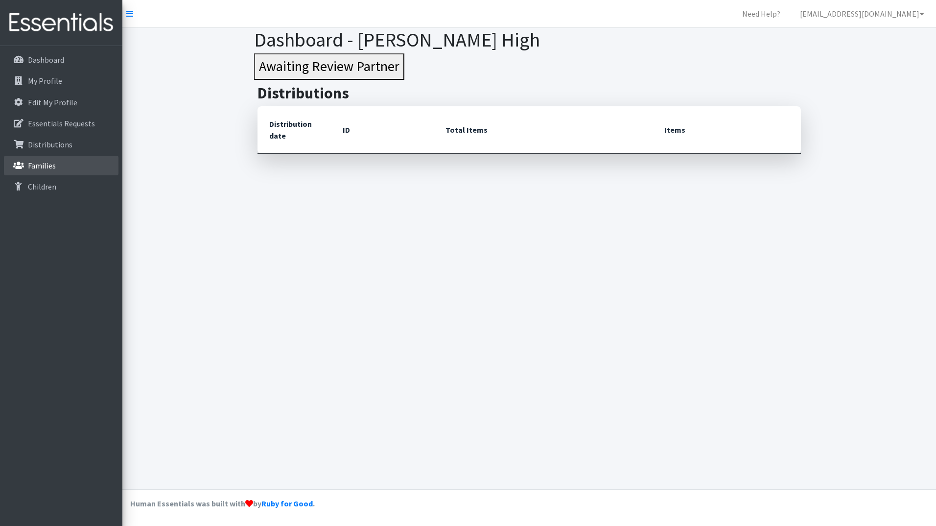
click at [47, 162] on p "Families" at bounding box center [42, 166] width 28 height 10
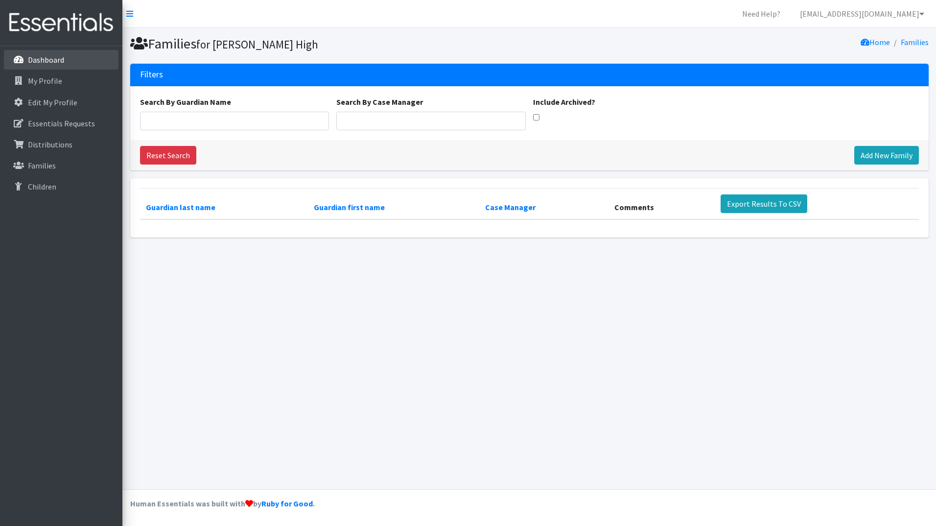
click at [42, 55] on p "Dashboard" at bounding box center [46, 60] width 36 height 10
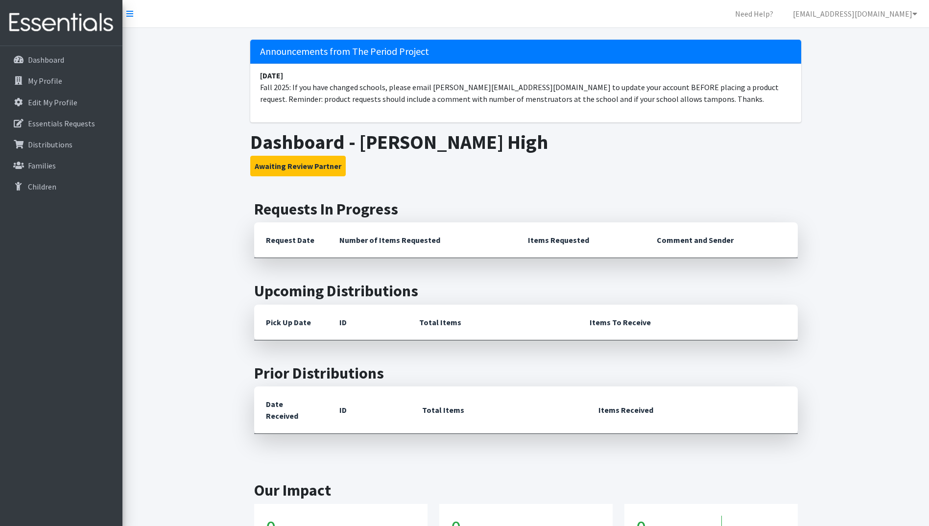
click at [56, 225] on div "Dashboard My Profile Edit My Profile Essentials Requests Distributions Families…" at bounding box center [61, 295] width 122 height 498
